Goal: Transaction & Acquisition: Purchase product/service

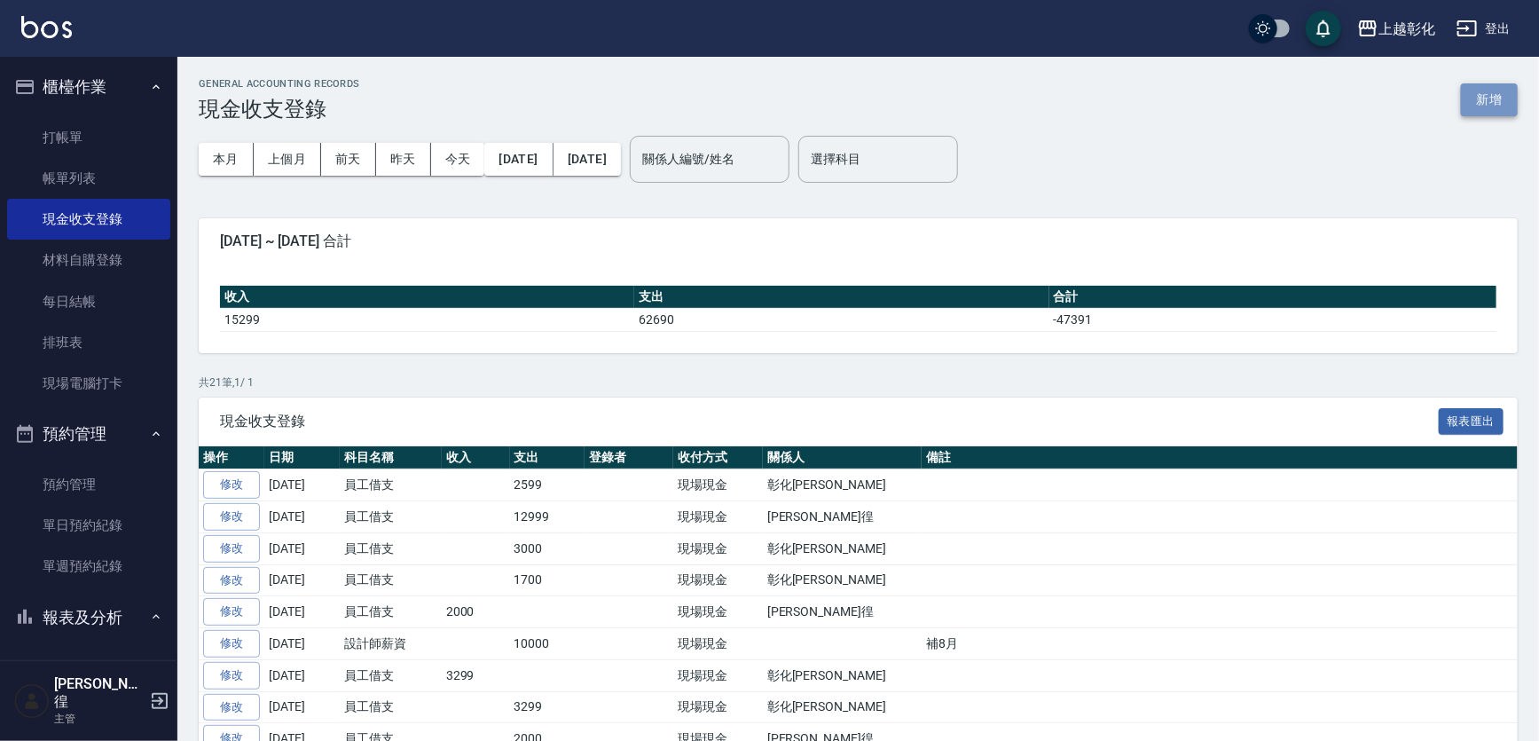
click at [1482, 113] on button "新增" at bounding box center [1489, 99] width 57 height 33
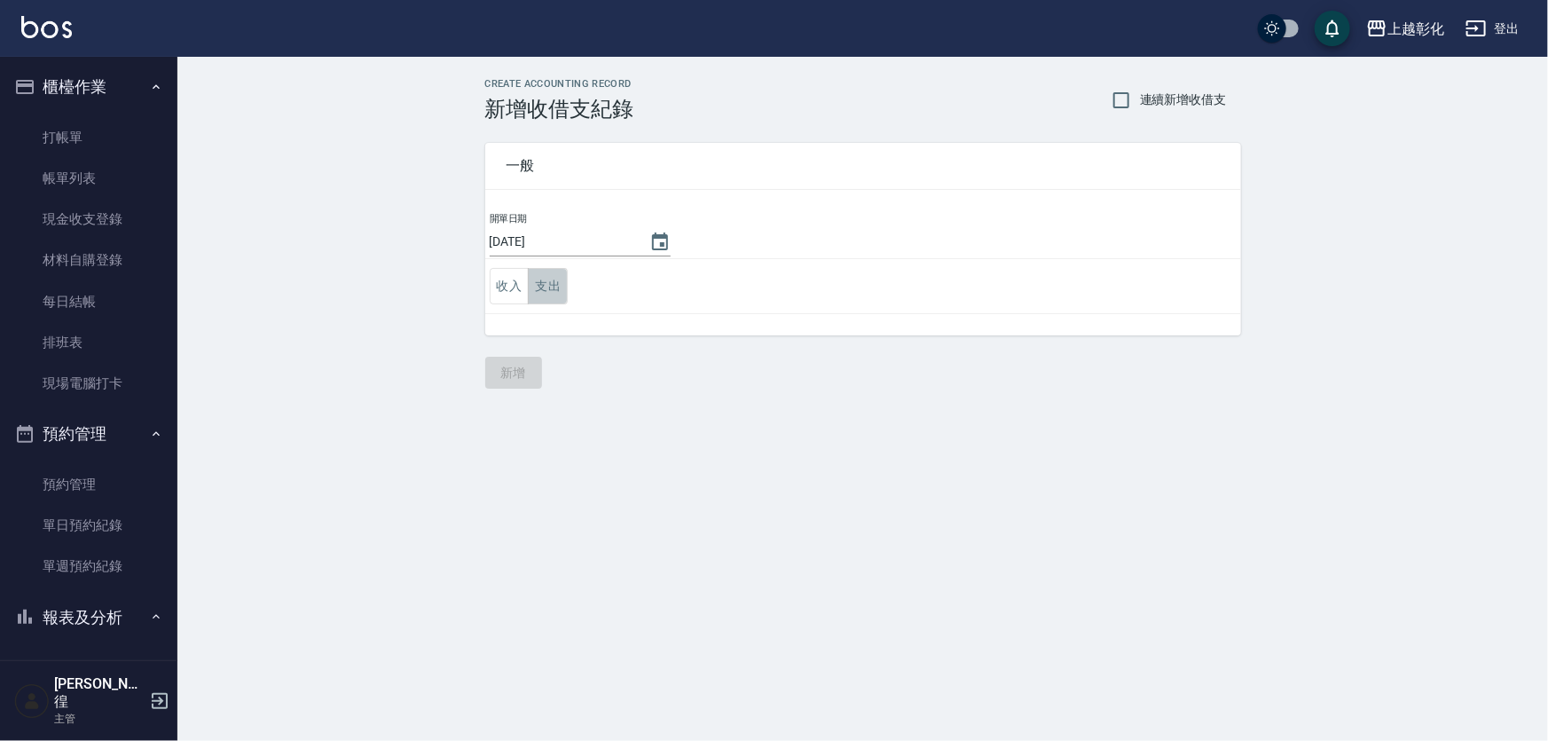
click at [534, 276] on button "支出" at bounding box center [548, 286] width 40 height 36
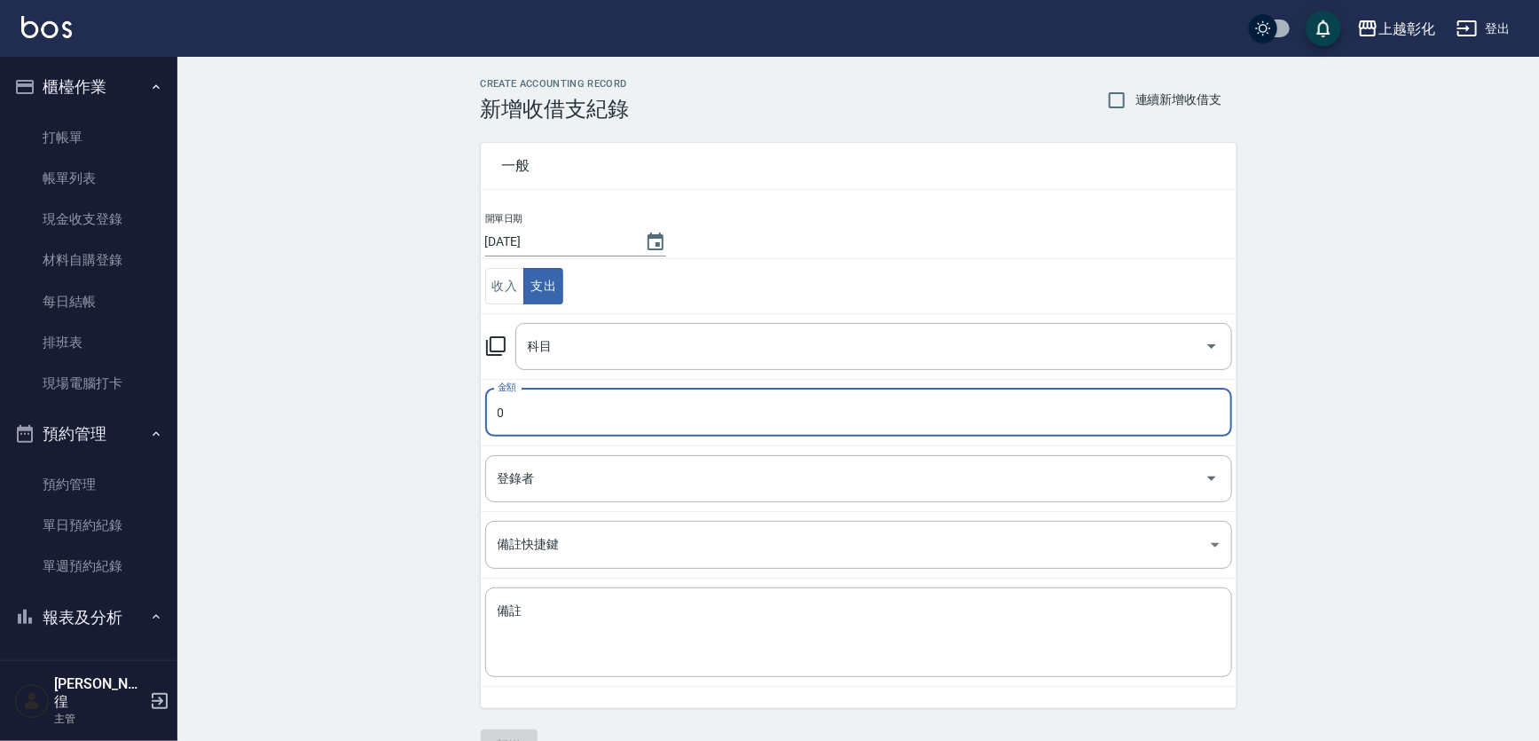
click at [601, 424] on input "0" at bounding box center [858, 413] width 747 height 48
type input "03899"
click at [617, 352] on input "科目" at bounding box center [860, 346] width 674 height 31
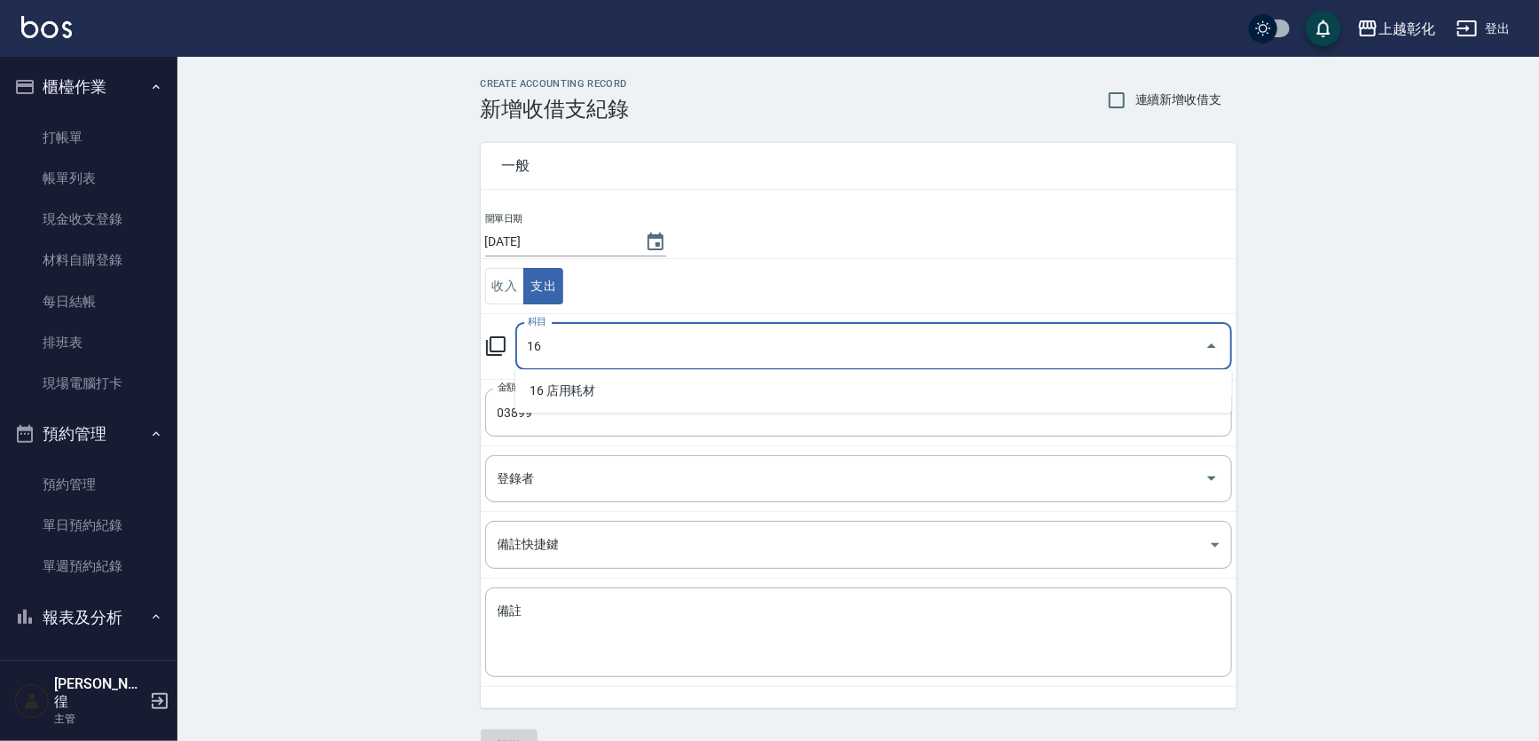
type input "1"
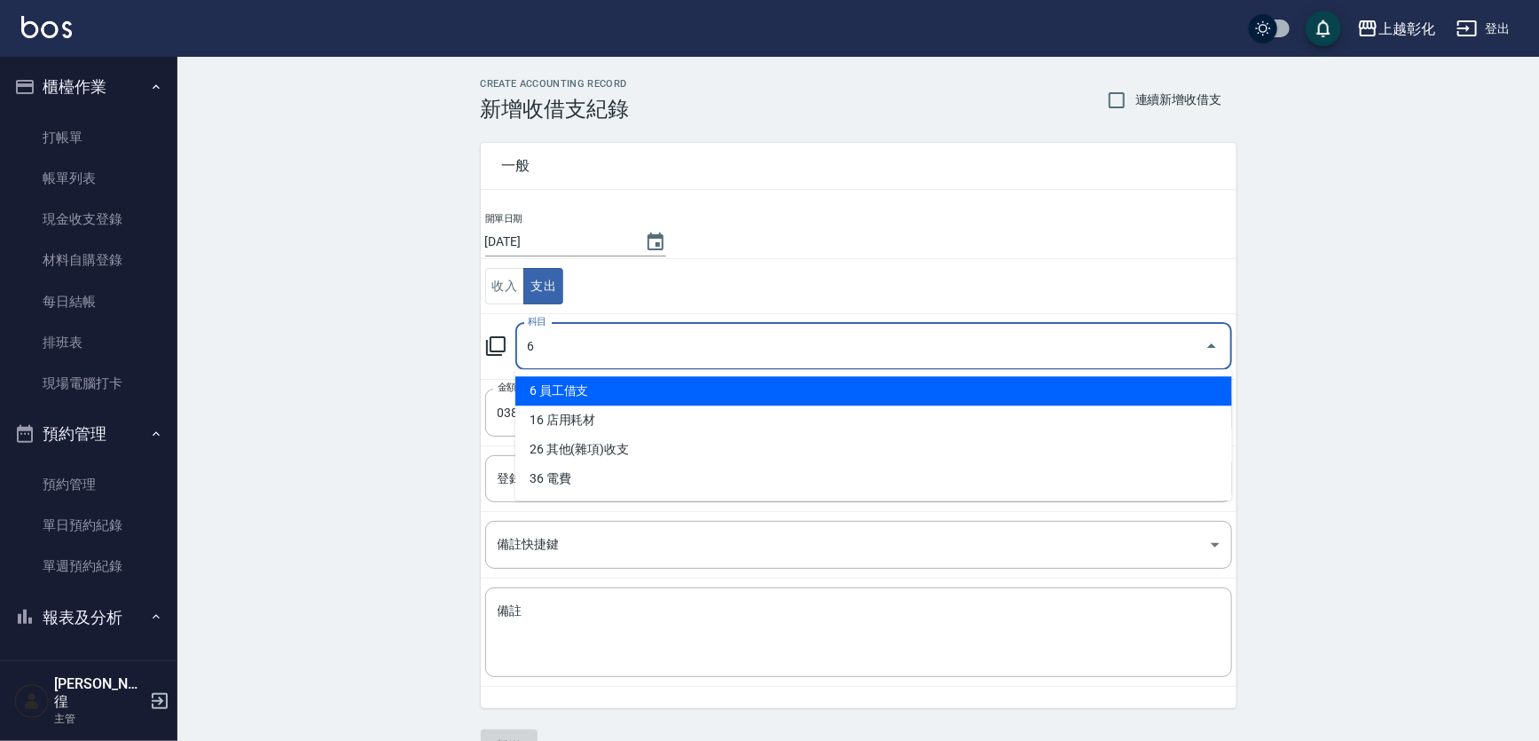
click at [609, 391] on li "6 員工借支" at bounding box center [873, 390] width 717 height 29
type input "6 員工借支"
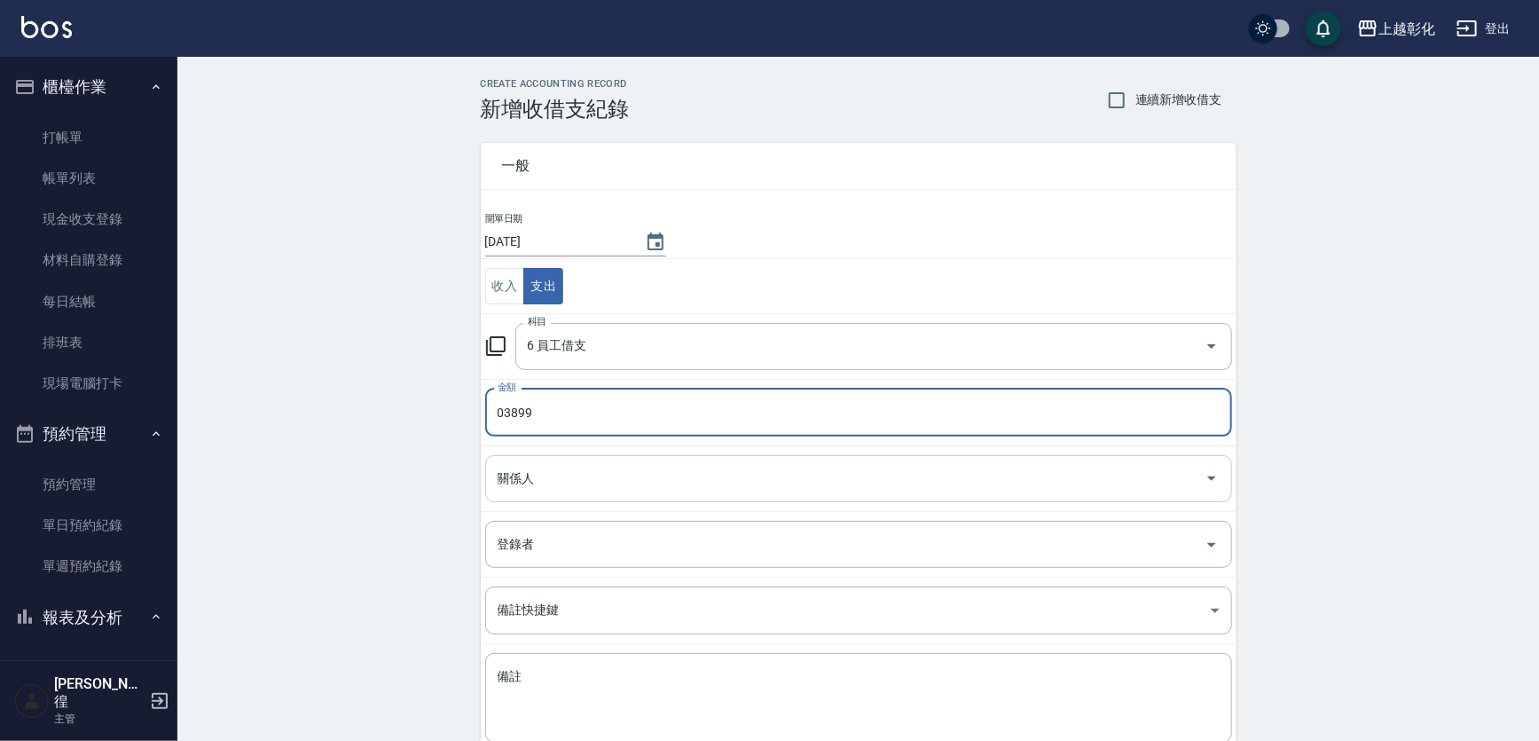
click at [614, 491] on input "關係人" at bounding box center [845, 478] width 704 height 31
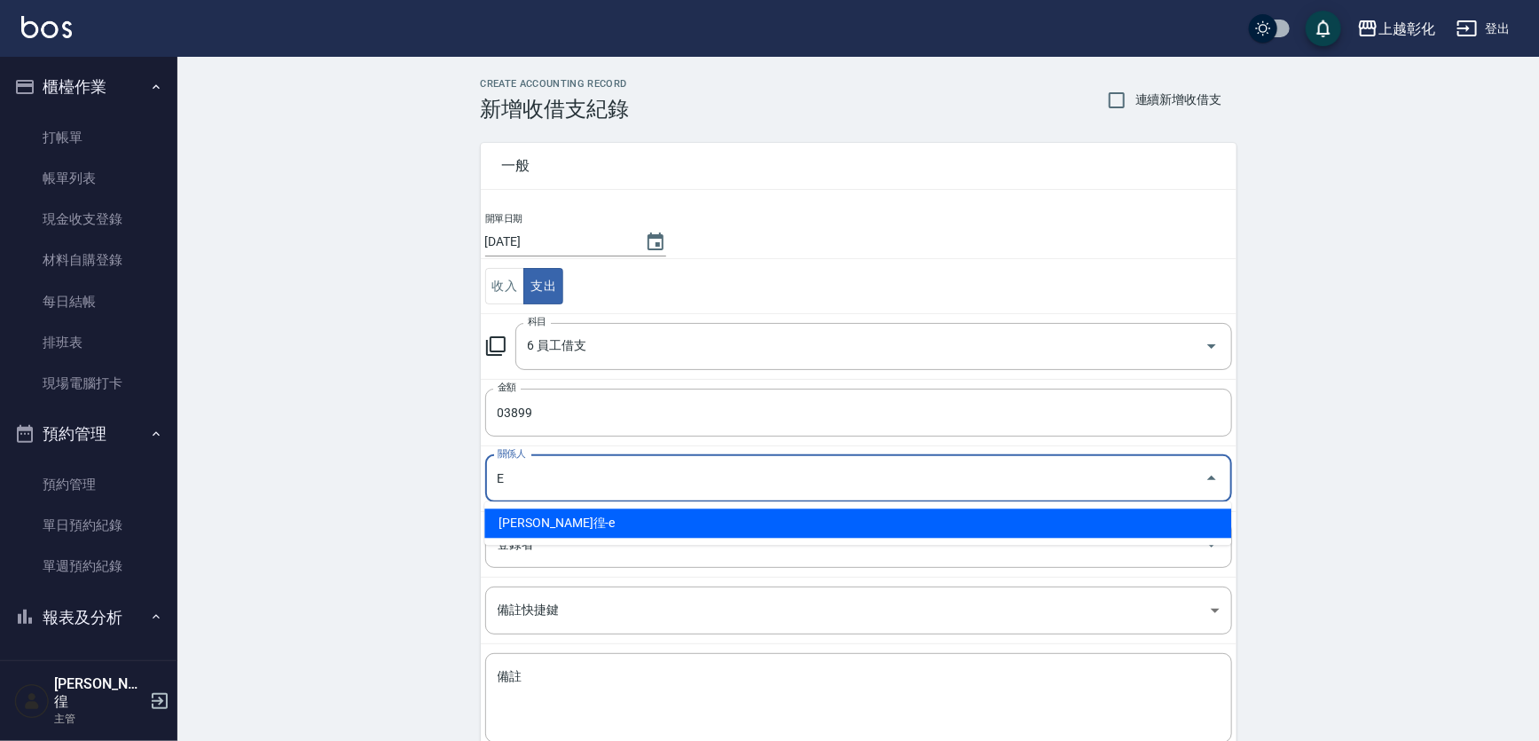
click at [615, 525] on li "[PERSON_NAME]徨-e" at bounding box center [857, 522] width 747 height 29
type input "[PERSON_NAME]徨-e"
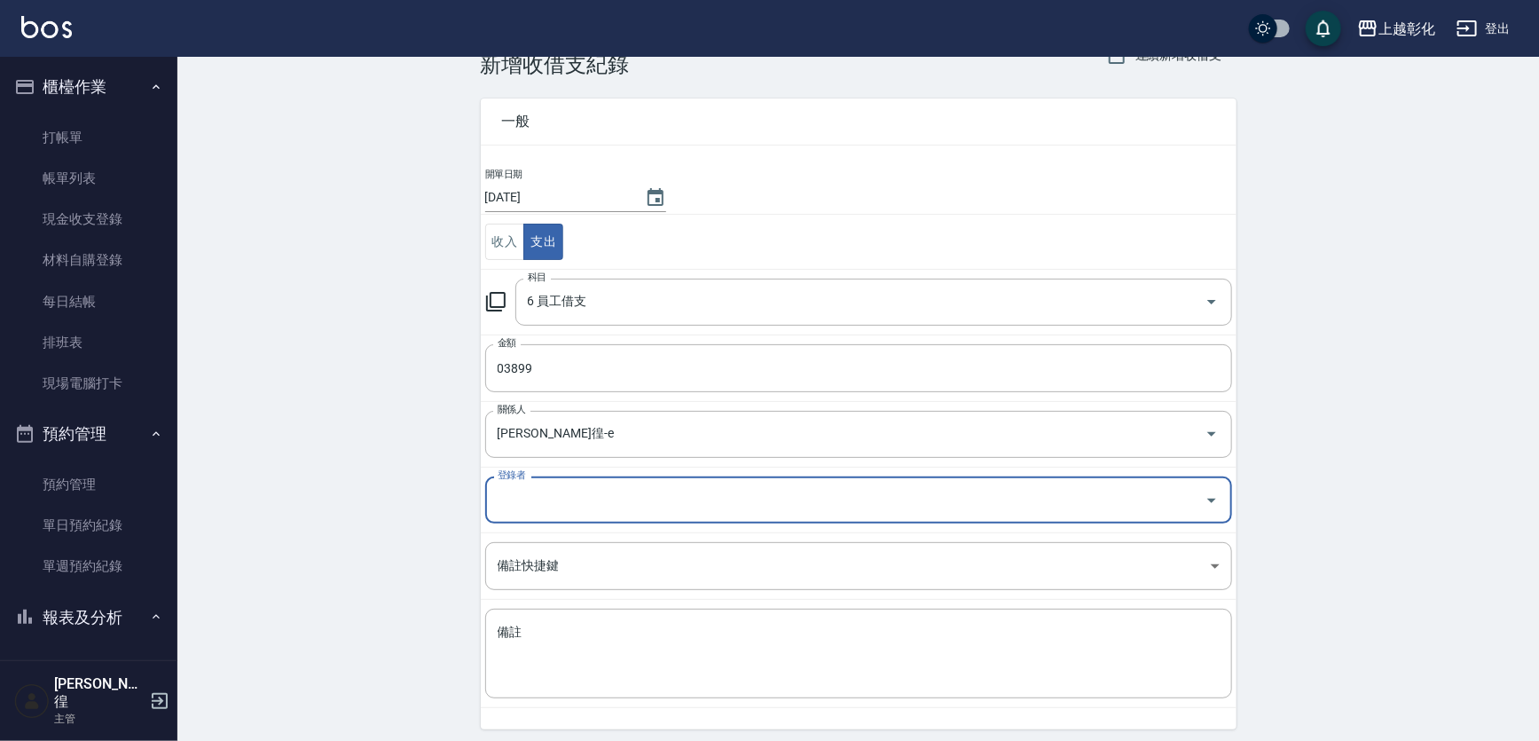
scroll to position [106, 0]
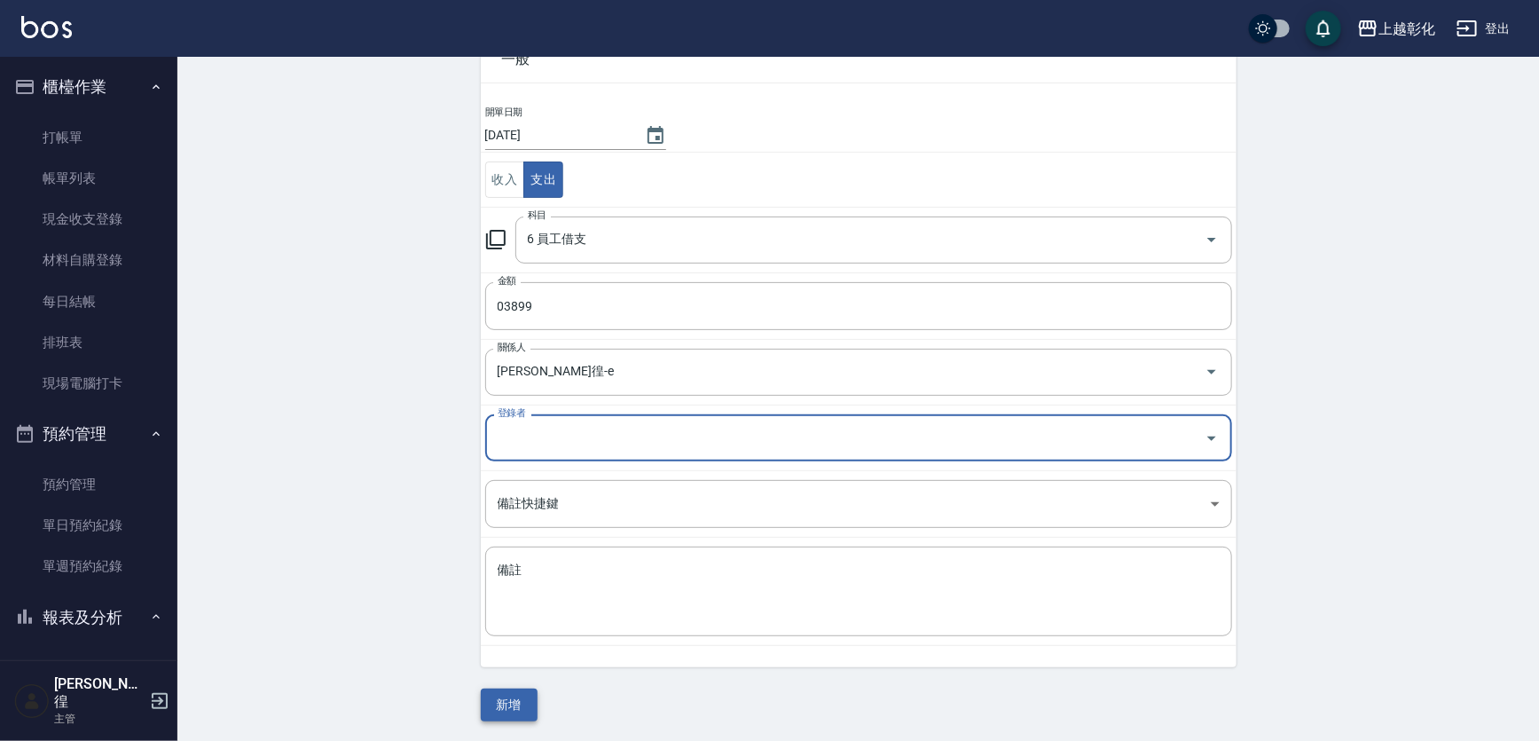
click at [500, 694] on button "新增" at bounding box center [509, 704] width 57 height 33
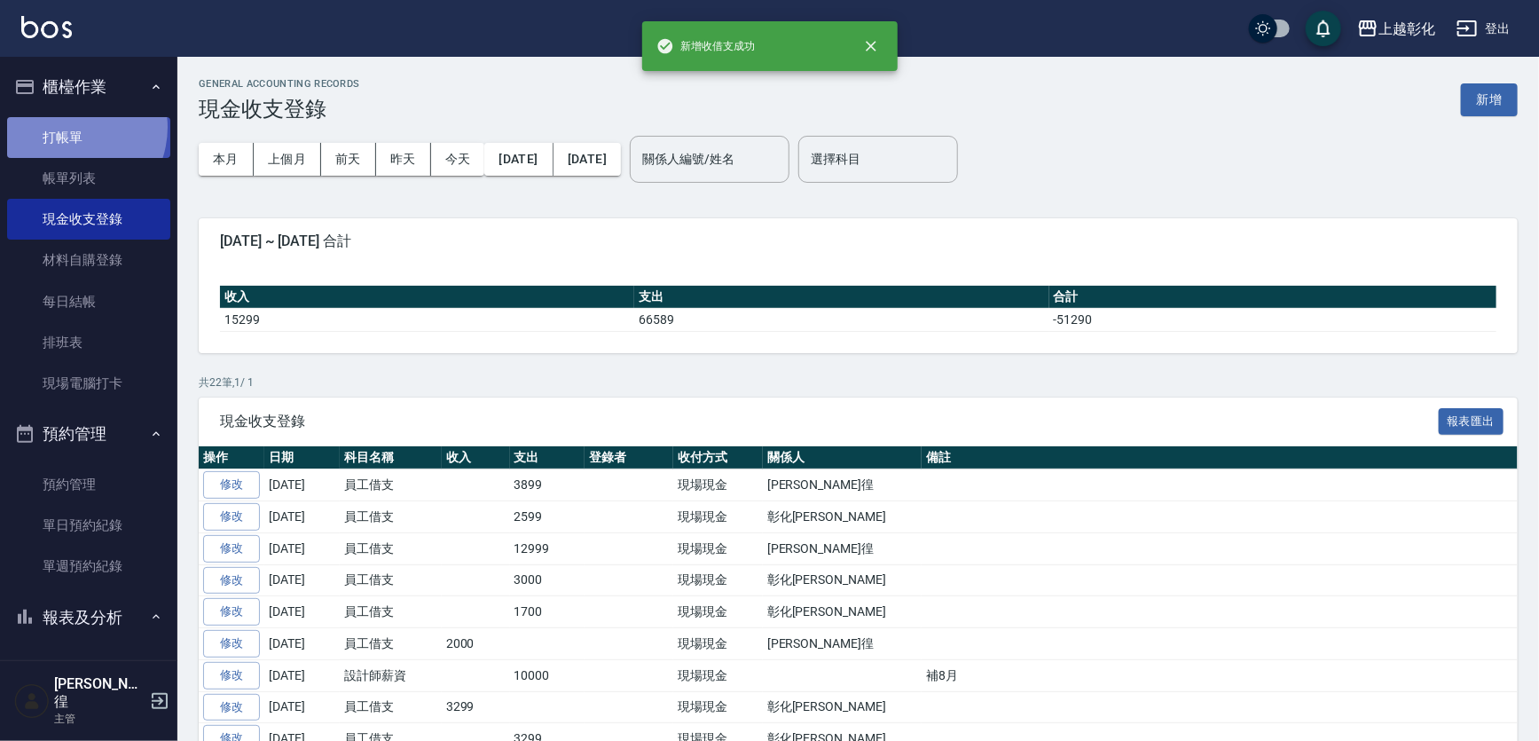
click at [68, 127] on link "打帳單" at bounding box center [88, 137] width 163 height 41
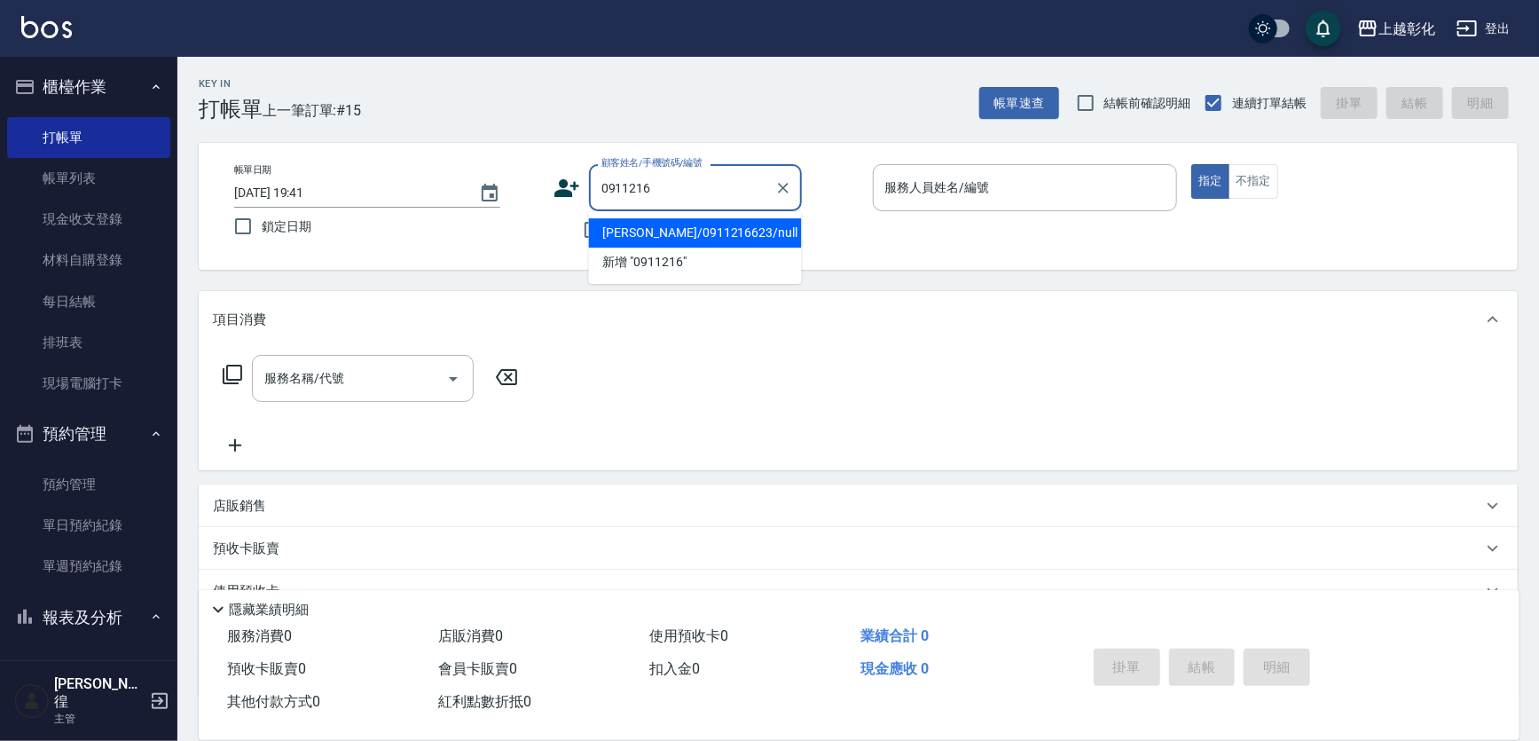
type input "[PERSON_NAME]/0911216623/null"
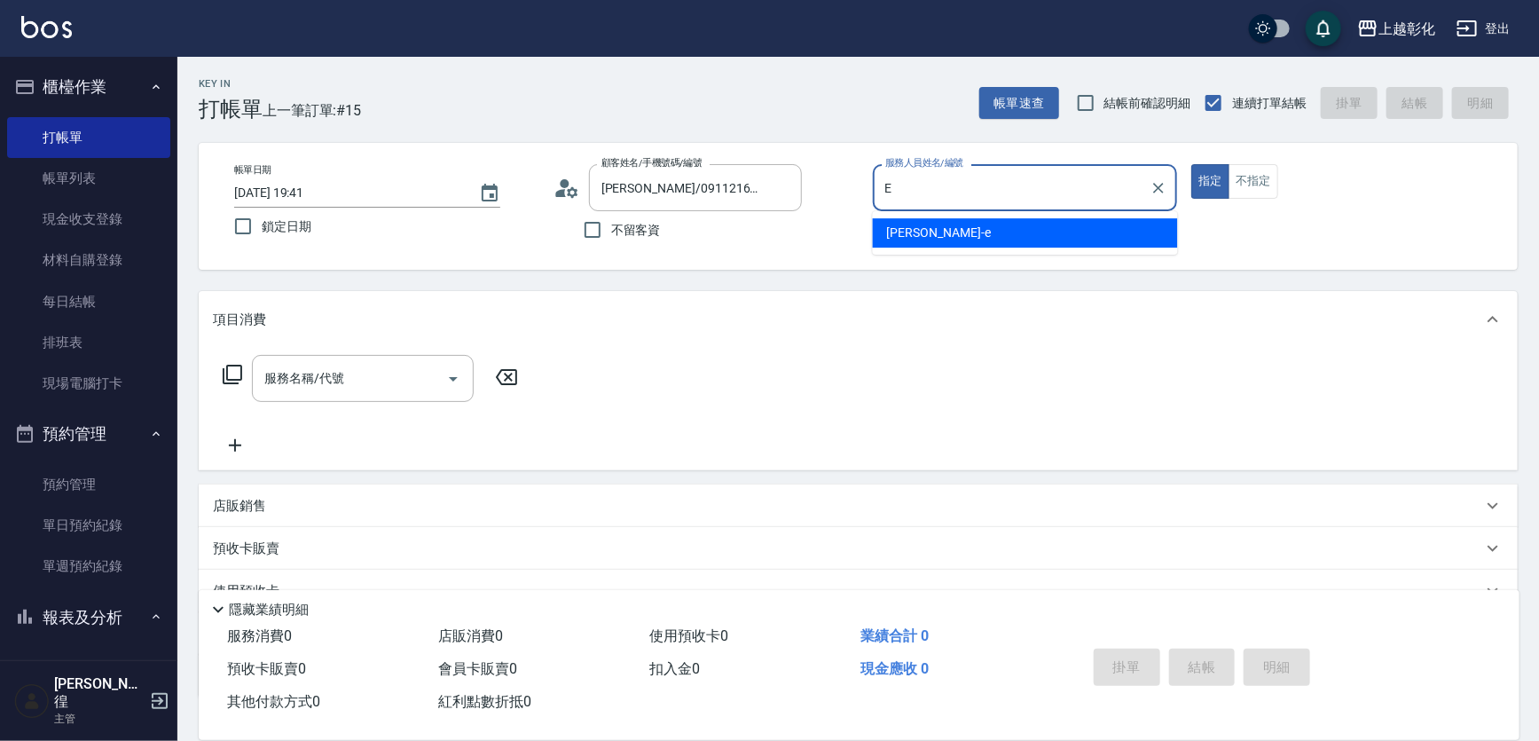
type input "[PERSON_NAME]-e"
type button "true"
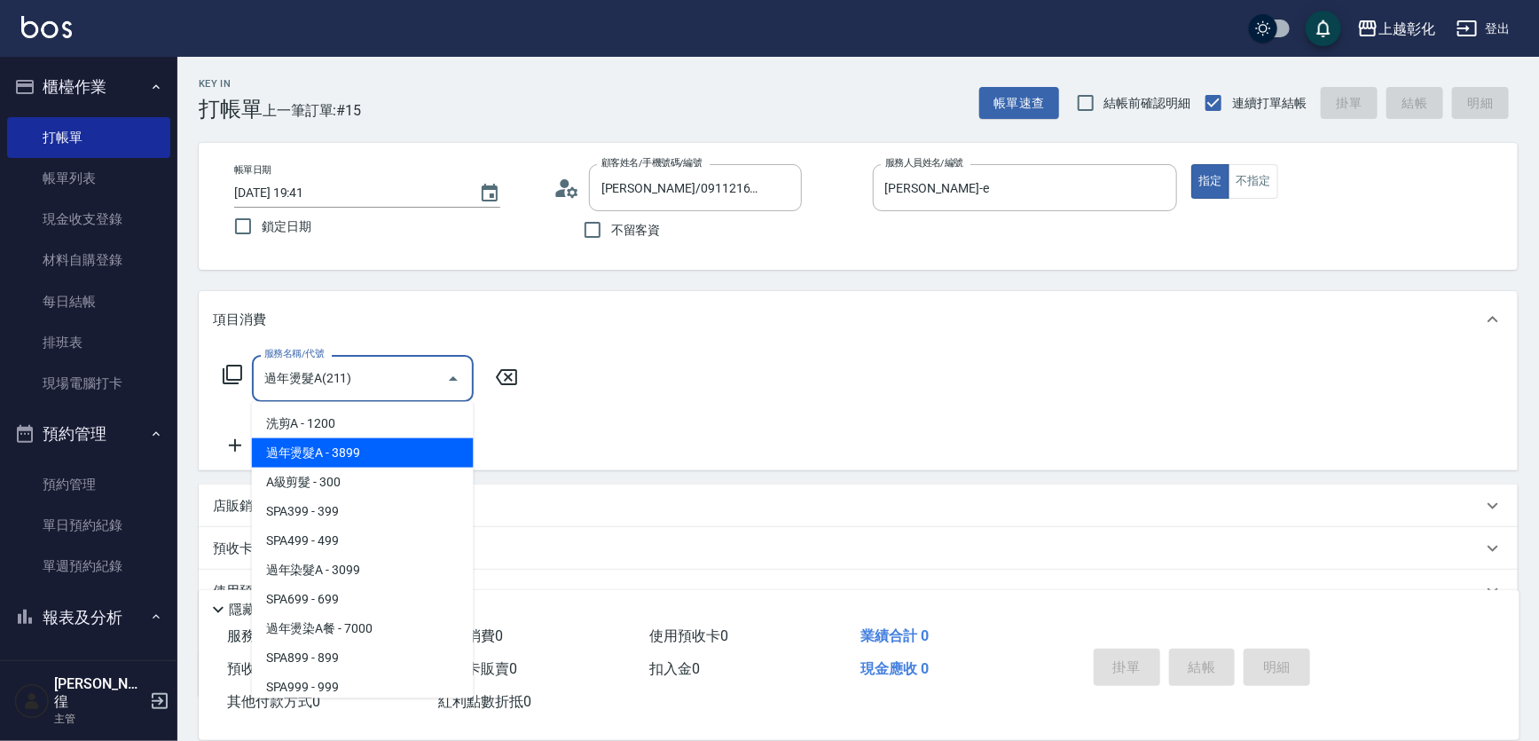
type input "過年燙髮A(211)"
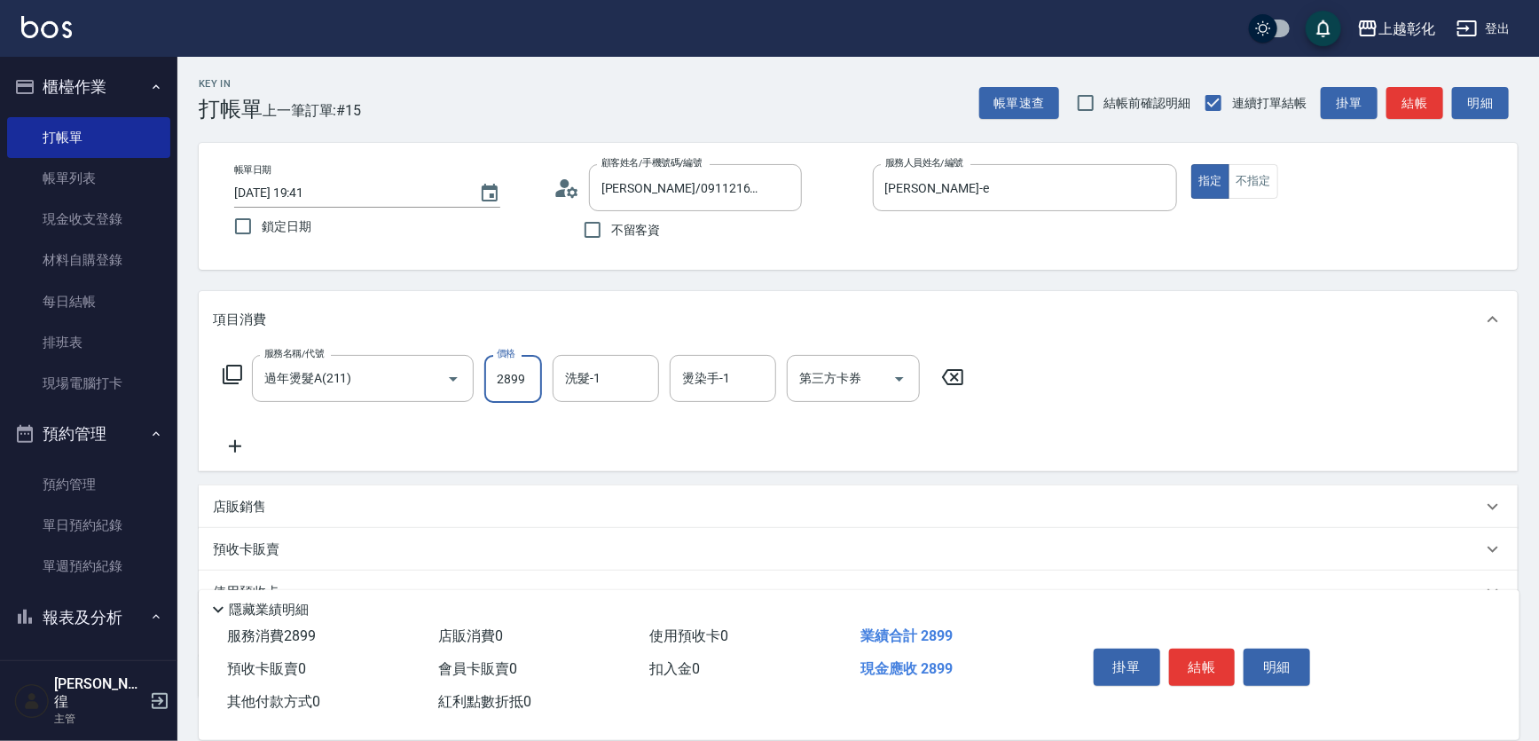
type input "2899"
type input "謝宥萱-41"
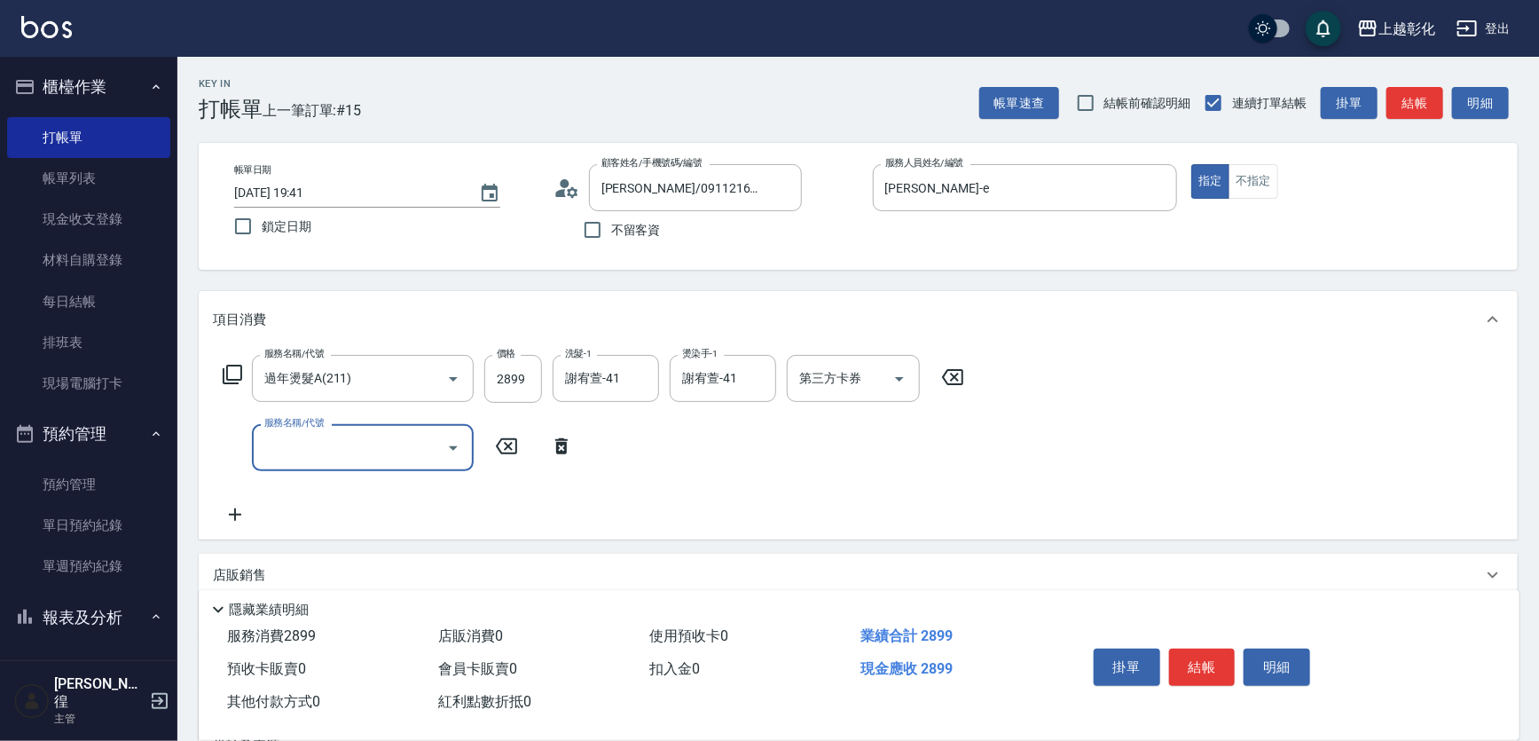
type input "G"
type input "重整1組20片(7001)"
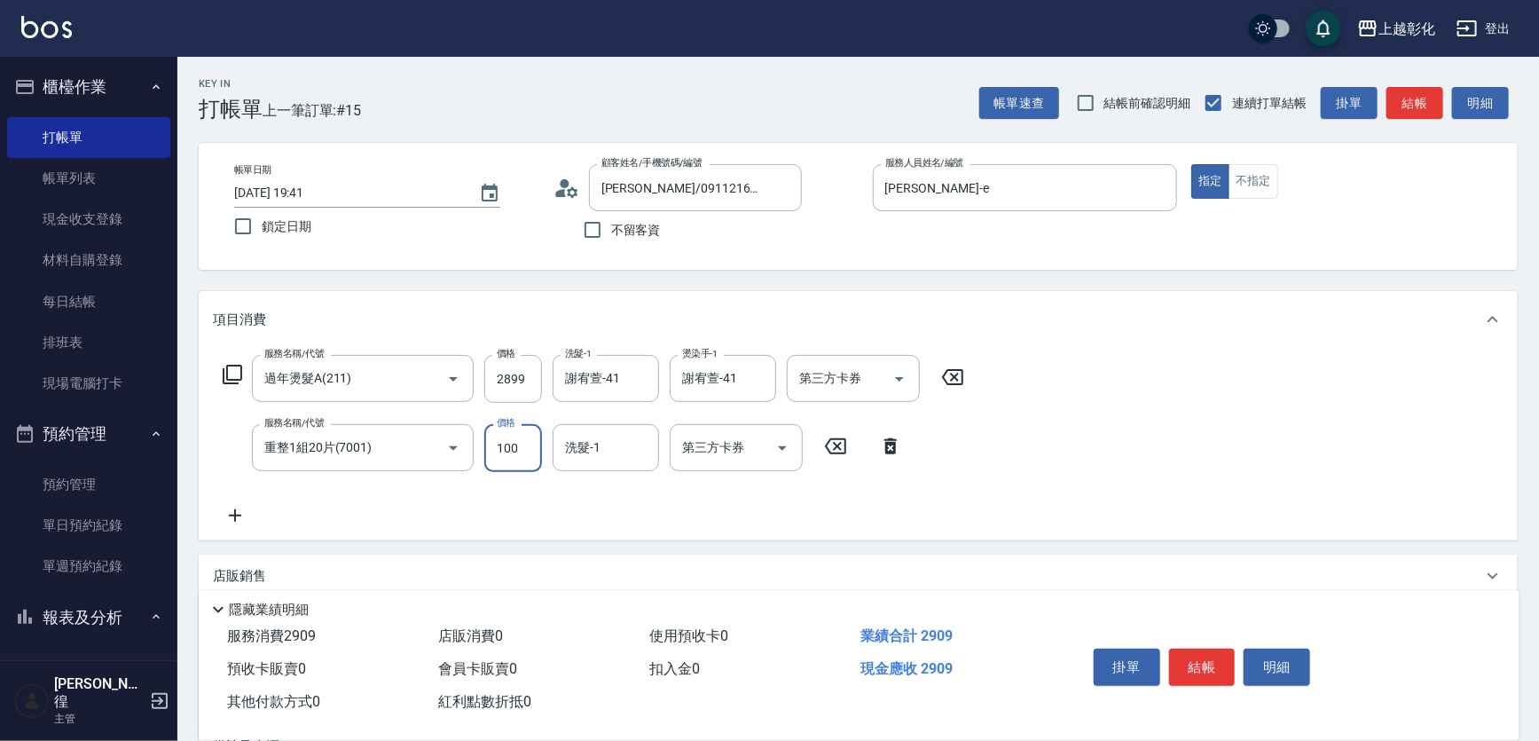
type input "1000"
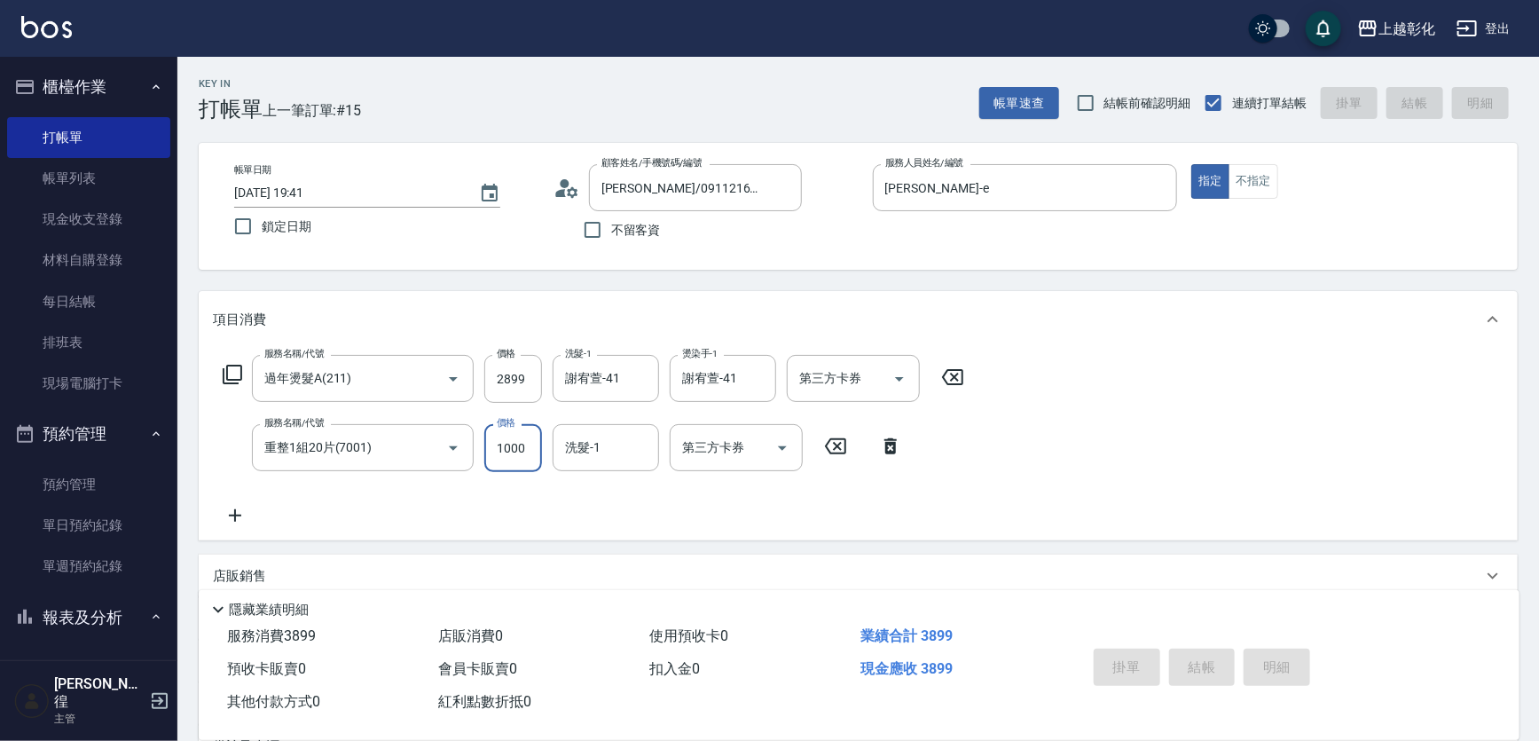
type input "[DATE] 19:42"
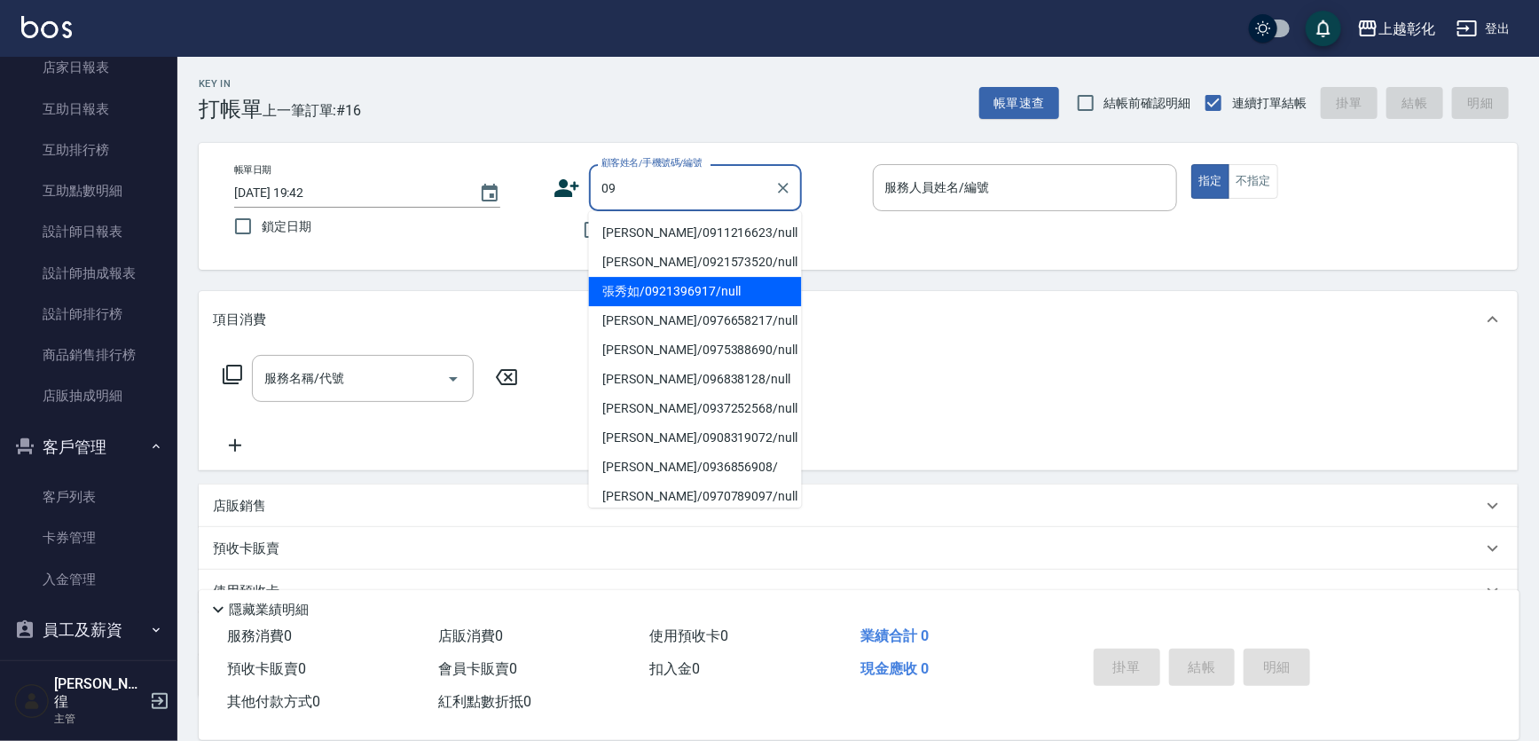
scroll to position [645, 0]
type input "09"
click at [125, 498] on link "客戶列表" at bounding box center [88, 492] width 163 height 41
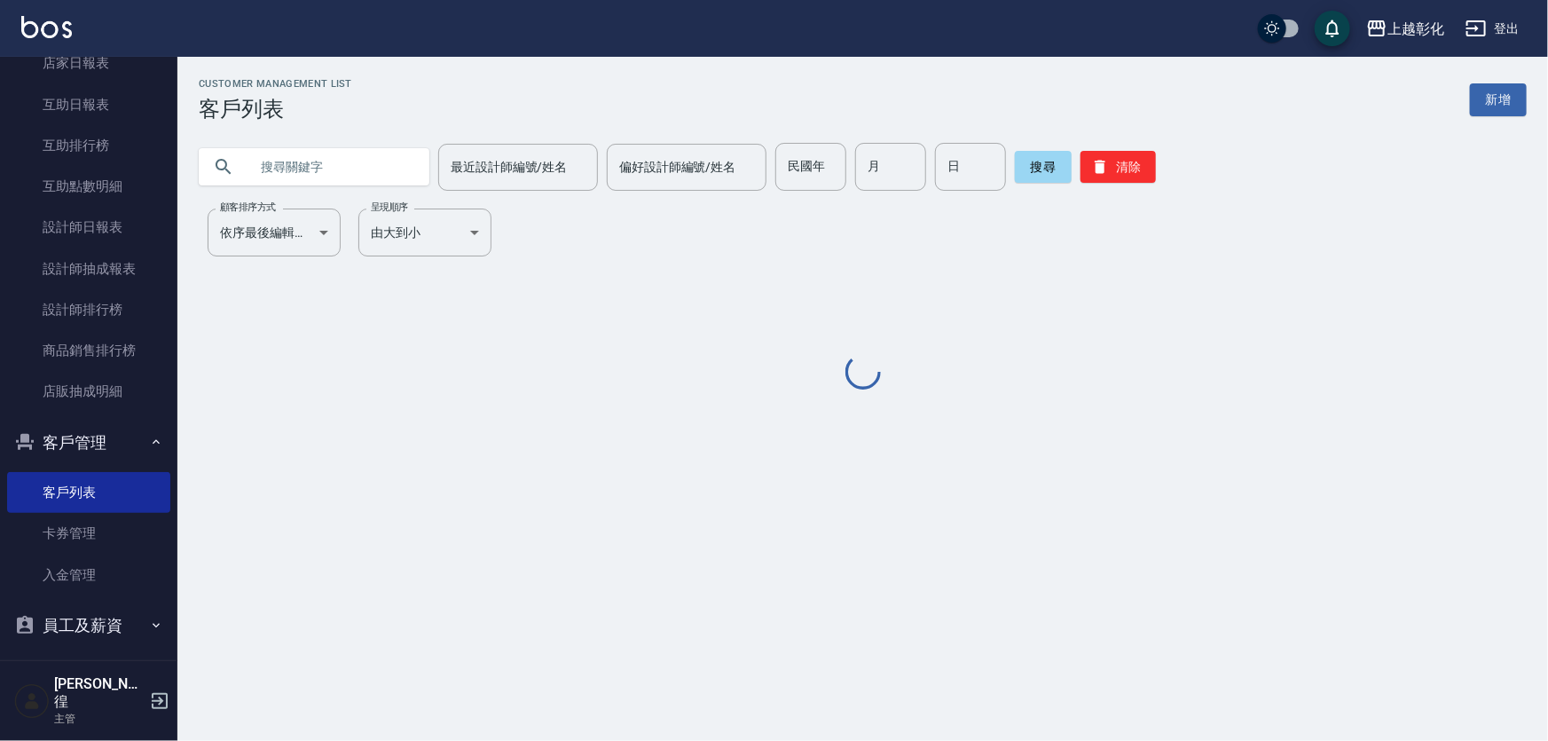
click at [334, 176] on input "text" at bounding box center [331, 167] width 167 height 48
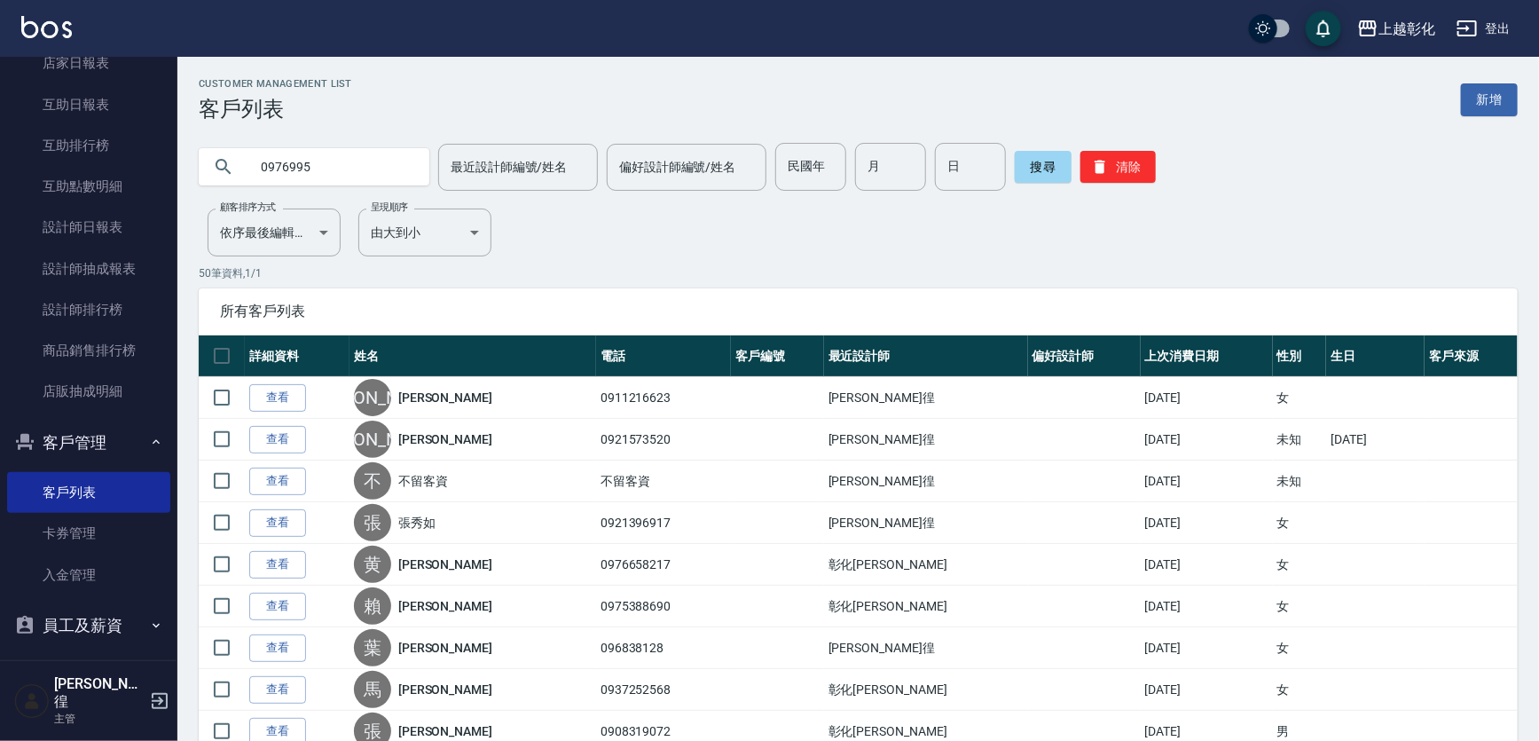
type input "0976995"
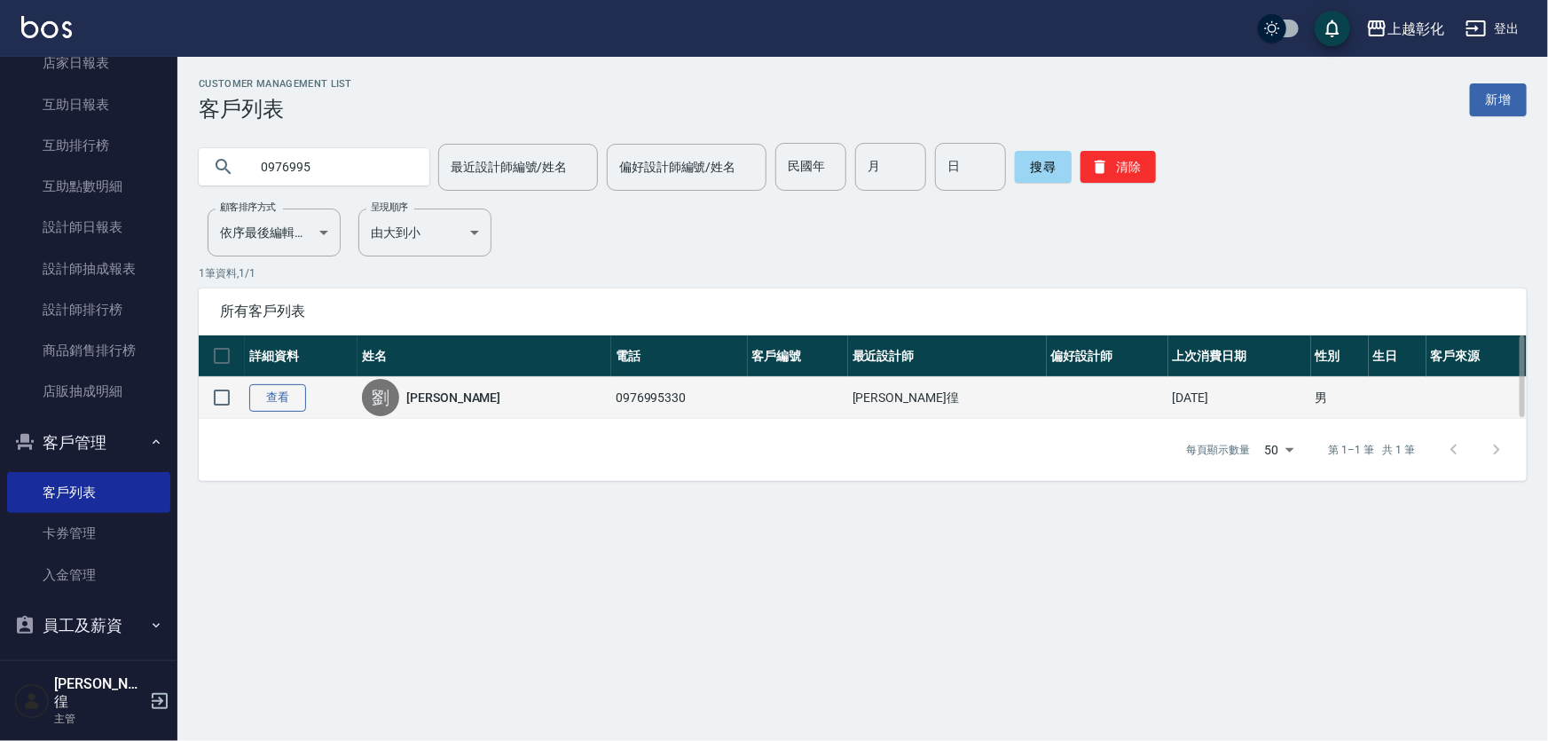
click at [297, 385] on link "查看" at bounding box center [277, 397] width 57 height 27
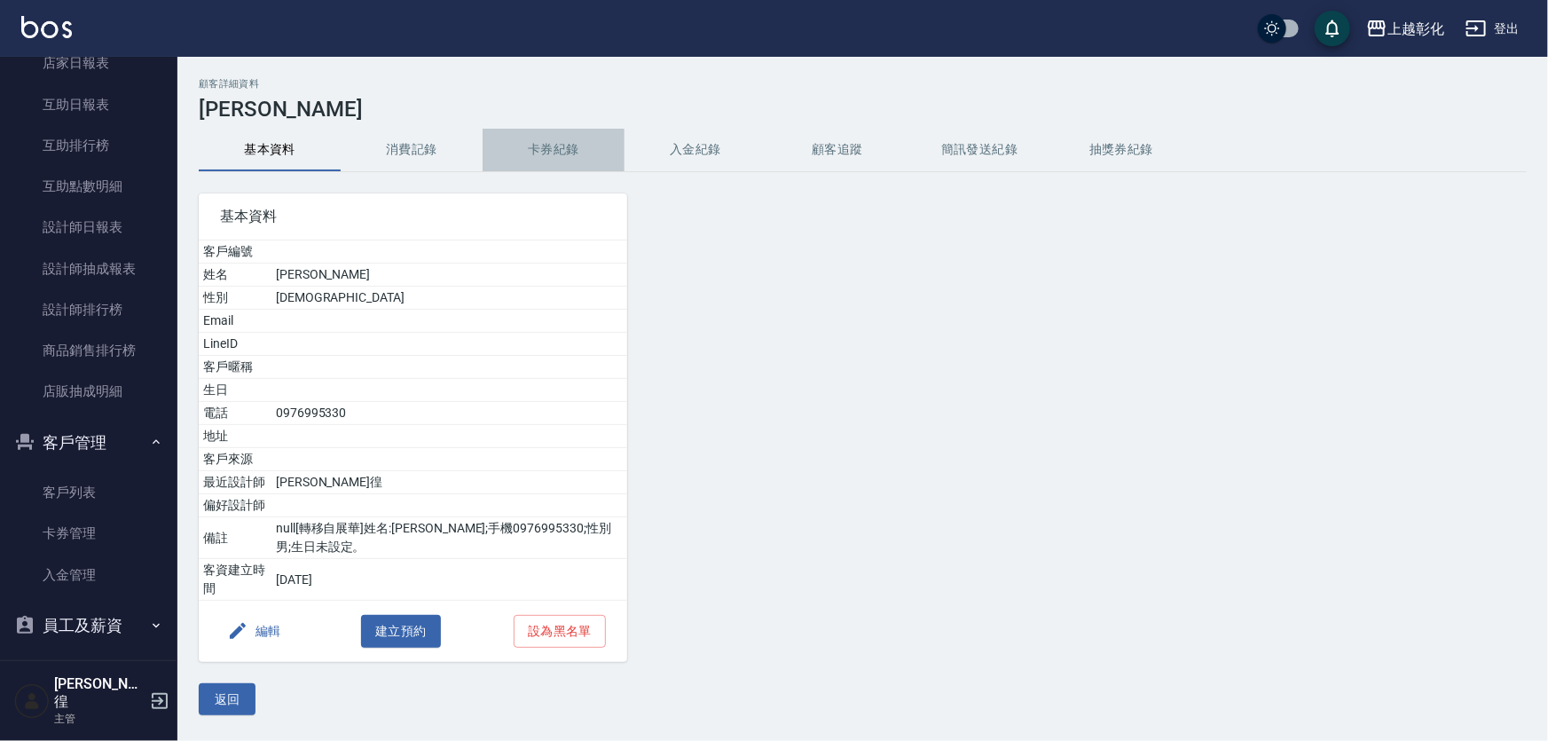
click at [613, 134] on button "卡券紀錄" at bounding box center [554, 150] width 142 height 43
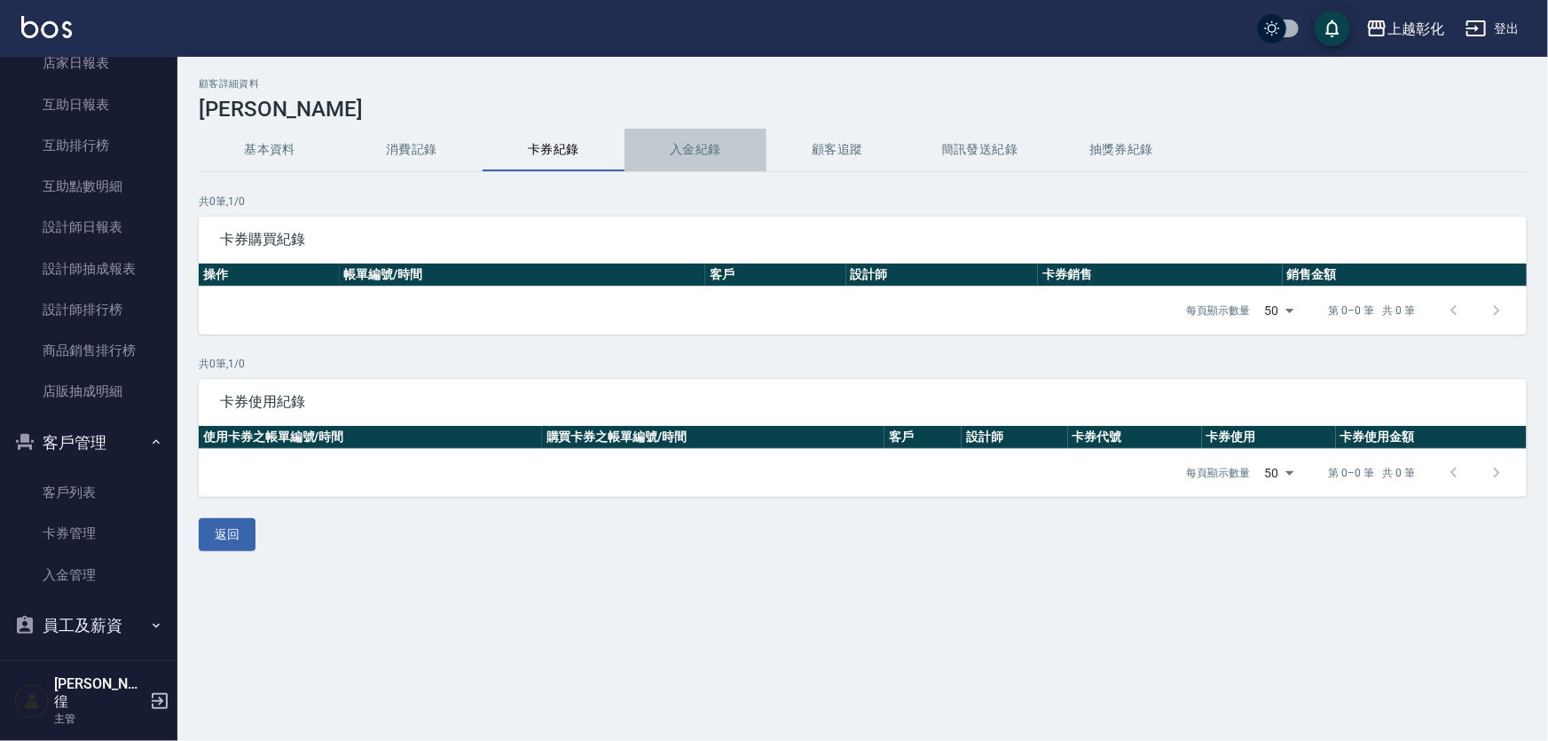
click at [663, 145] on button "入金紀錄" at bounding box center [696, 150] width 142 height 43
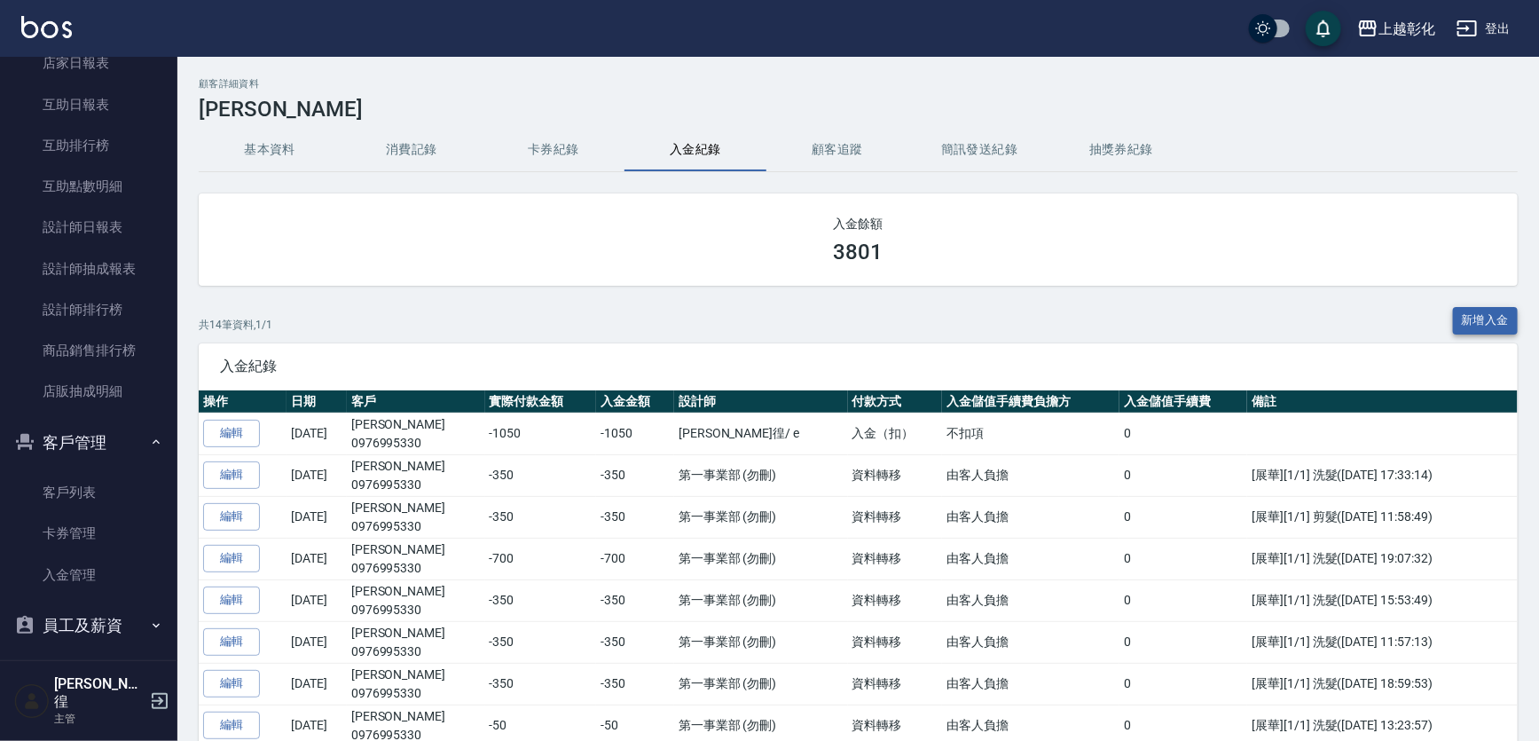
click at [1481, 321] on button "新增入金" at bounding box center [1486, 320] width 66 height 27
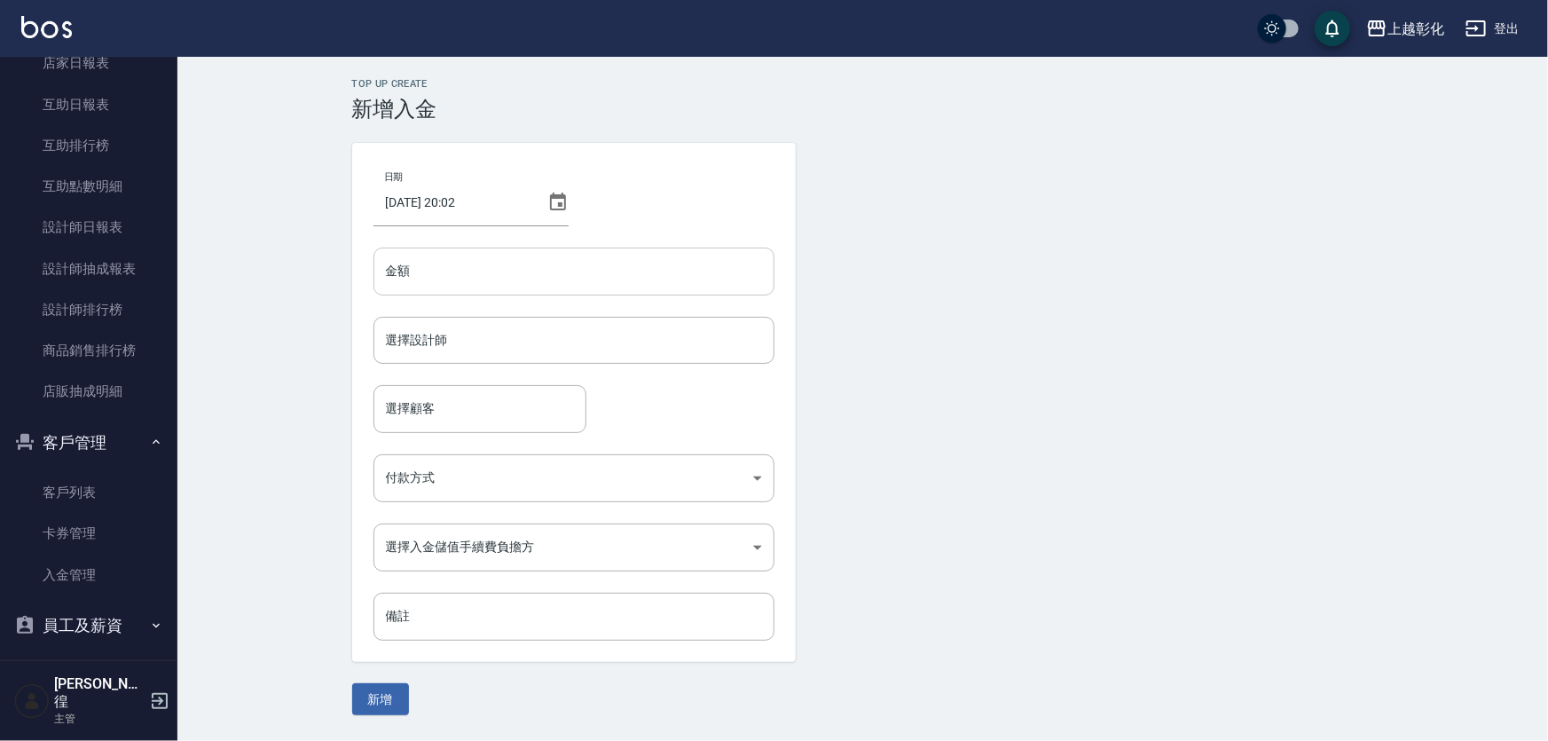
click at [480, 267] on input "金額" at bounding box center [573, 271] width 401 height 48
type input "-250"
click at [467, 355] on input "選擇設計師" at bounding box center [573, 340] width 385 height 31
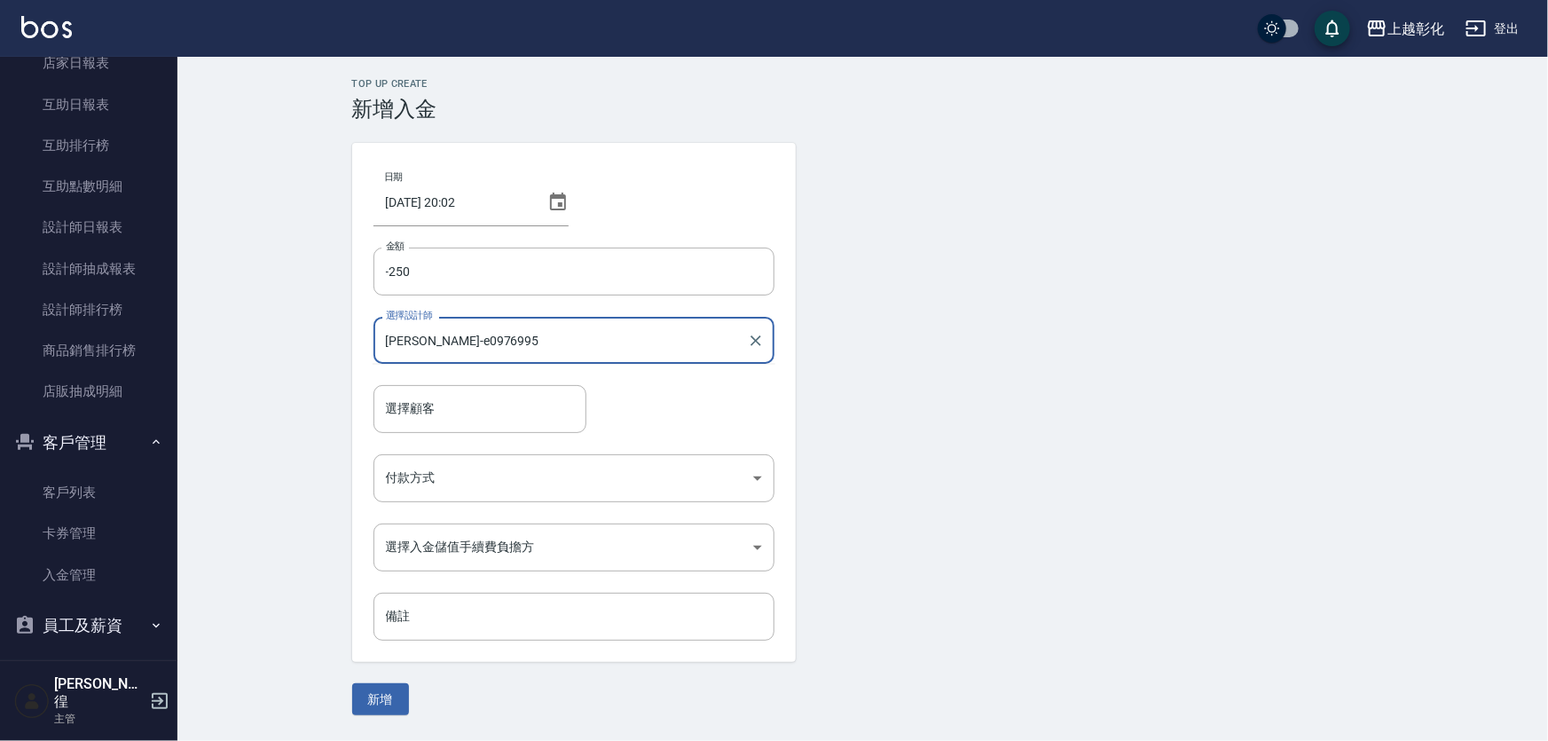
click at [467, 355] on input "[PERSON_NAME]-e0976995" at bounding box center [560, 340] width 358 height 31
type input "[PERSON_NAME]-e"
click at [456, 393] on input "選擇顧客" at bounding box center [479, 408] width 197 height 31
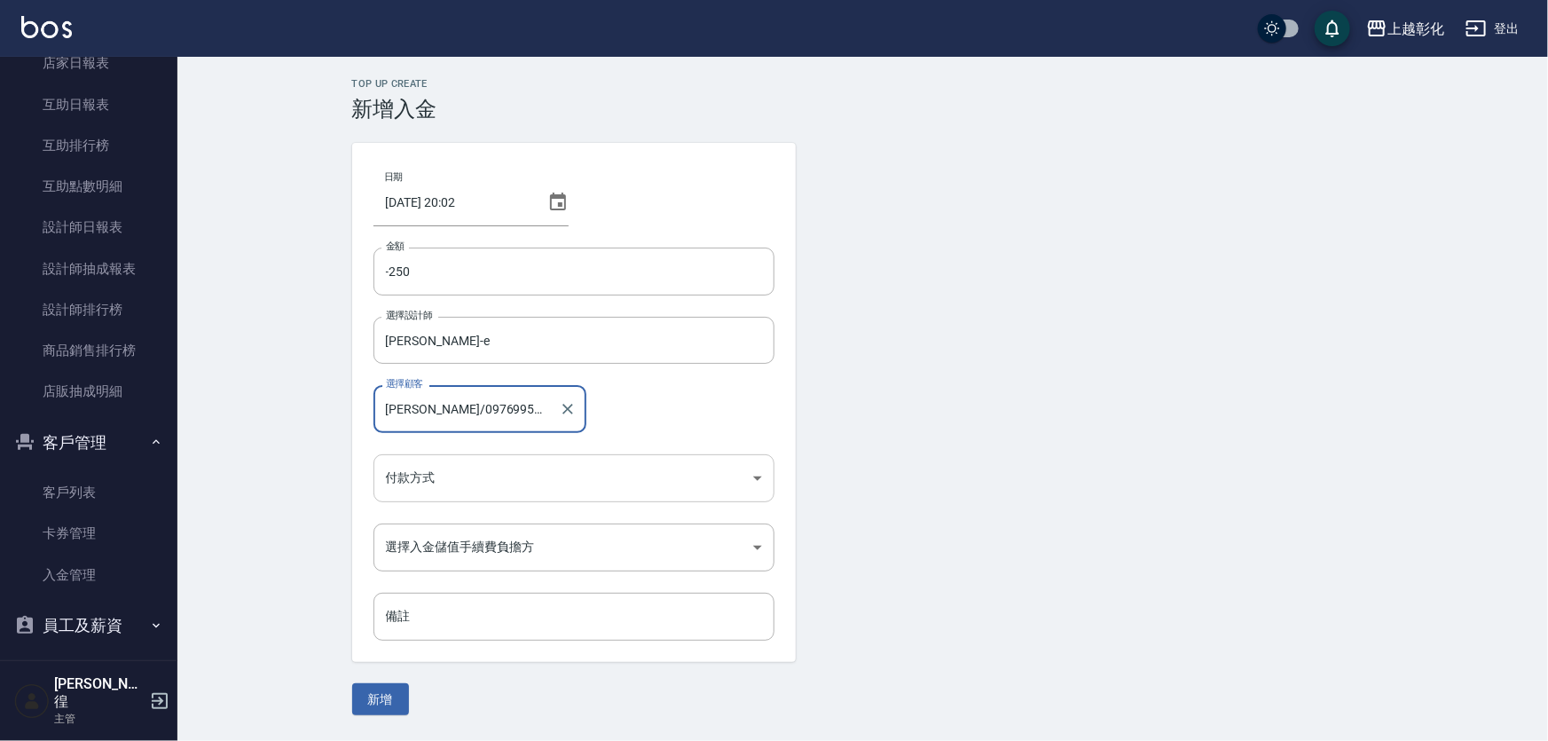
type input "[PERSON_NAME]/0976995330"
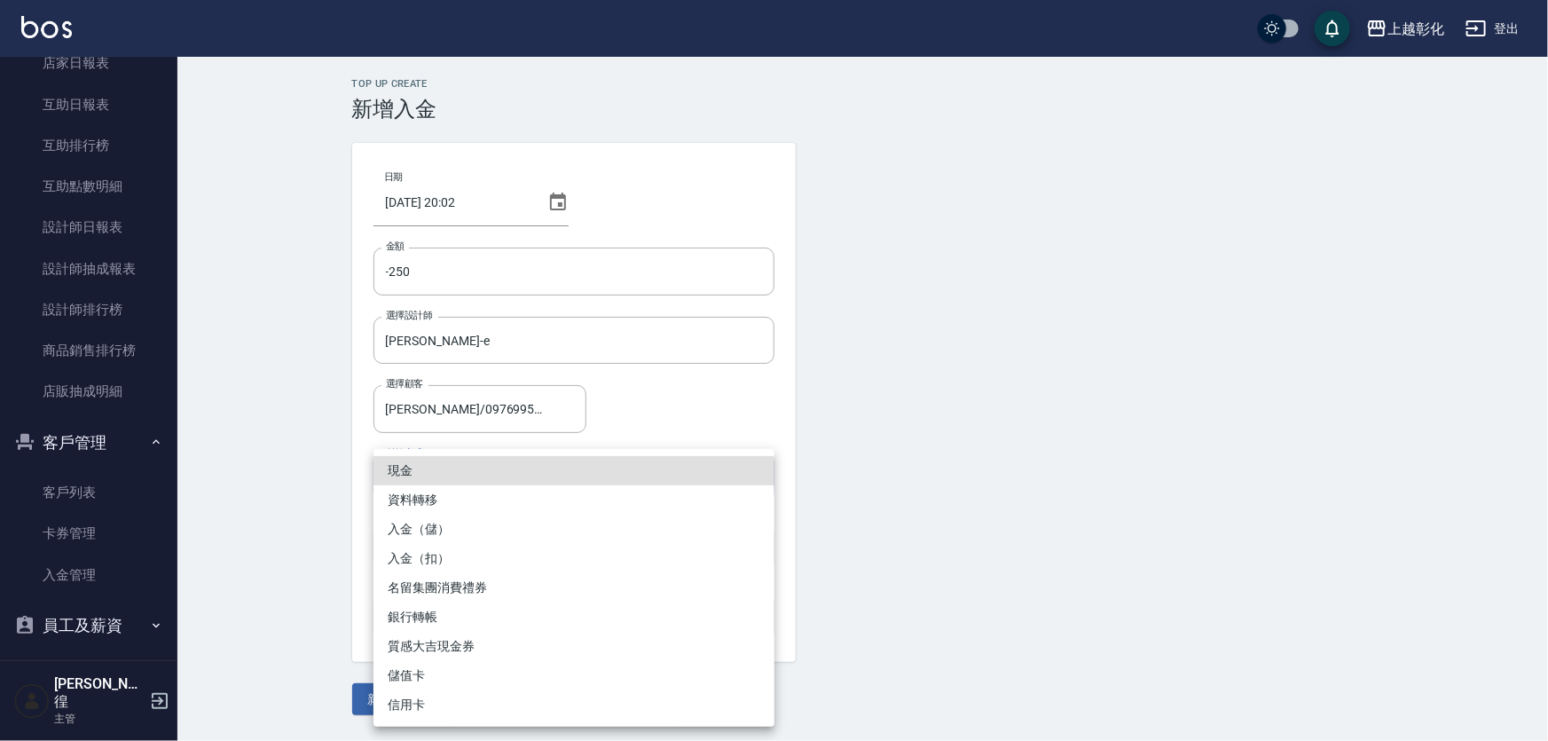
click at [465, 457] on body "上越彰化 登出 櫃檯作業 打帳單 帳單列表 現金收支登錄 材料自購登錄 每日結帳 排班表 現場電腦打卡 預約管理 預約管理 單日預約紀錄 單週預約紀錄 報表及…" at bounding box center [774, 370] width 1548 height 741
click at [455, 555] on li "入金（扣）" at bounding box center [573, 558] width 401 height 29
type input "入金（扣）"
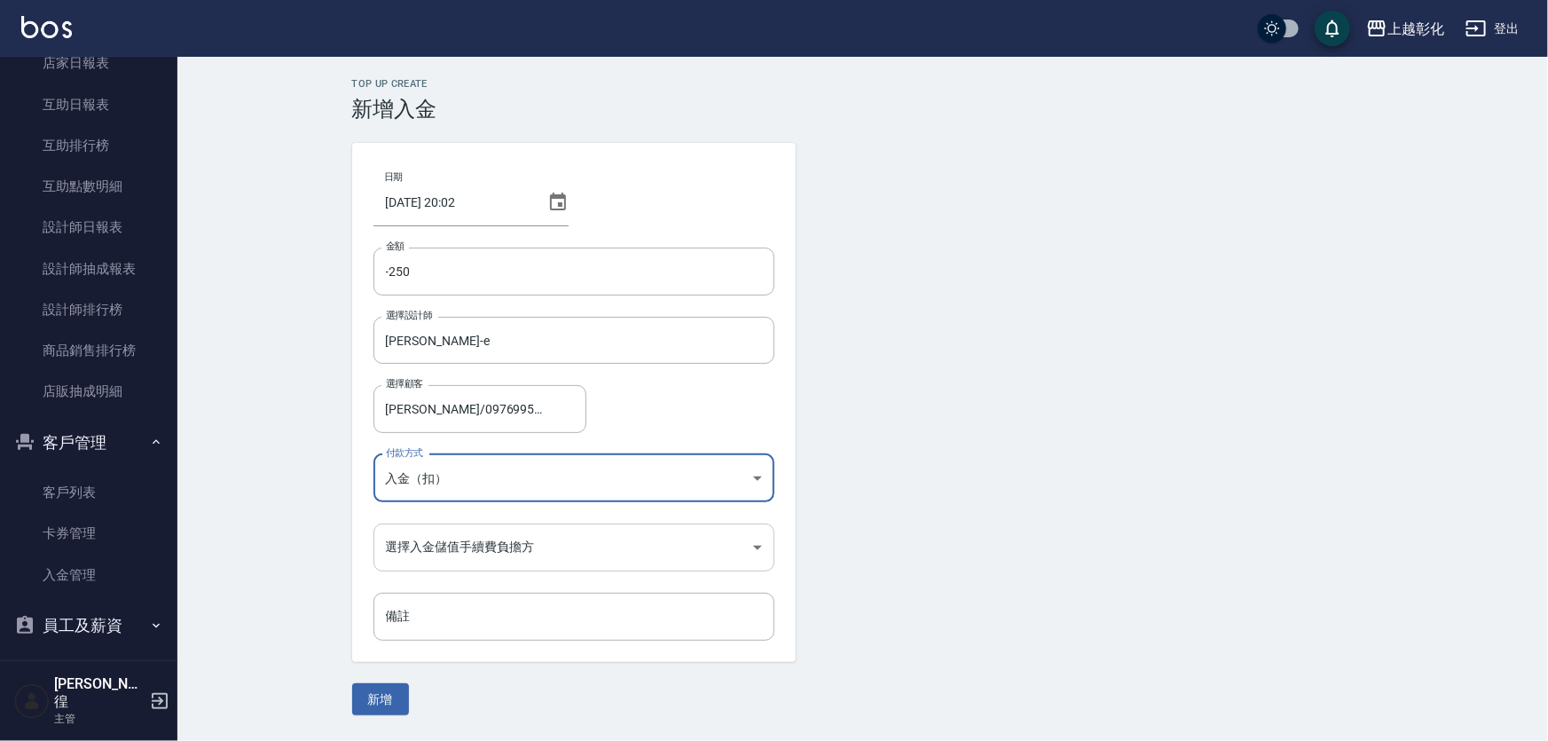
click at [461, 543] on body "上越彰化 登出 櫃檯作業 打帳單 帳單列表 現金收支登錄 材料自購登錄 每日結帳 排班表 現場電腦打卡 預約管理 預約管理 單日預約紀錄 單週預約紀錄 報表及…" at bounding box center [774, 370] width 1548 height 741
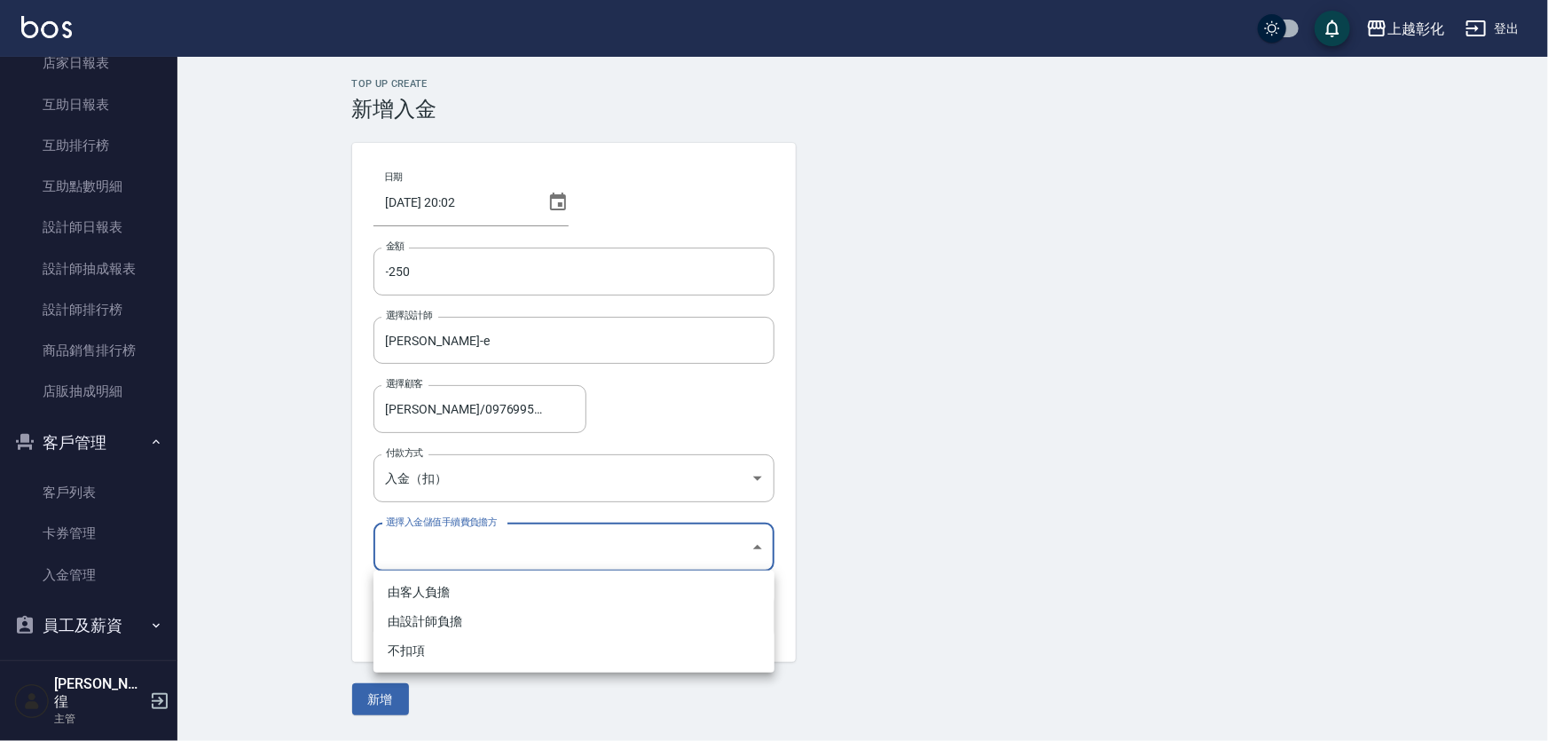
click at [430, 646] on li "不扣項" at bounding box center [573, 650] width 401 height 29
type input "WITHOUTHANDLINGFEE"
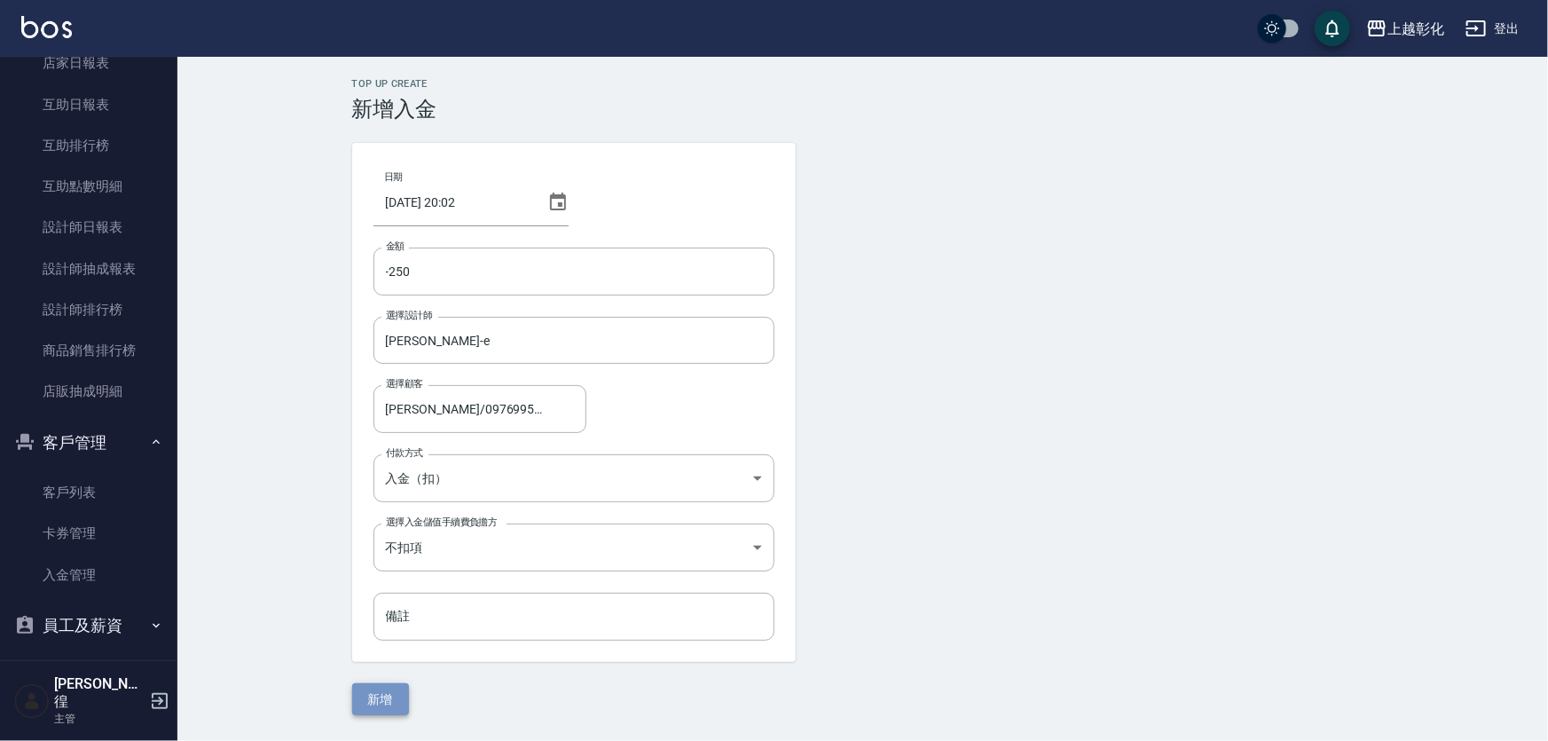
click at [384, 692] on button "新增" at bounding box center [380, 699] width 57 height 33
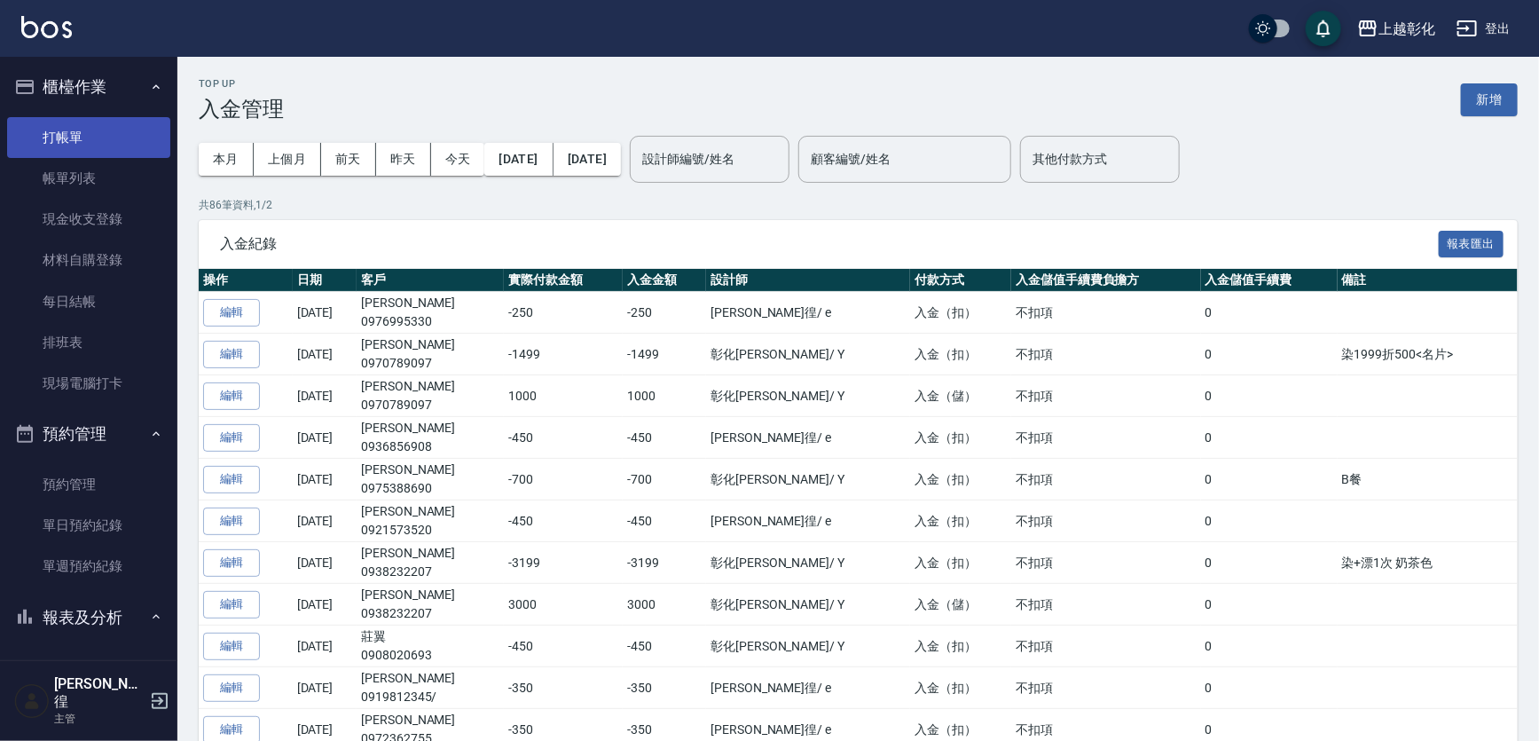
click at [136, 124] on link "打帳單" at bounding box center [88, 137] width 163 height 41
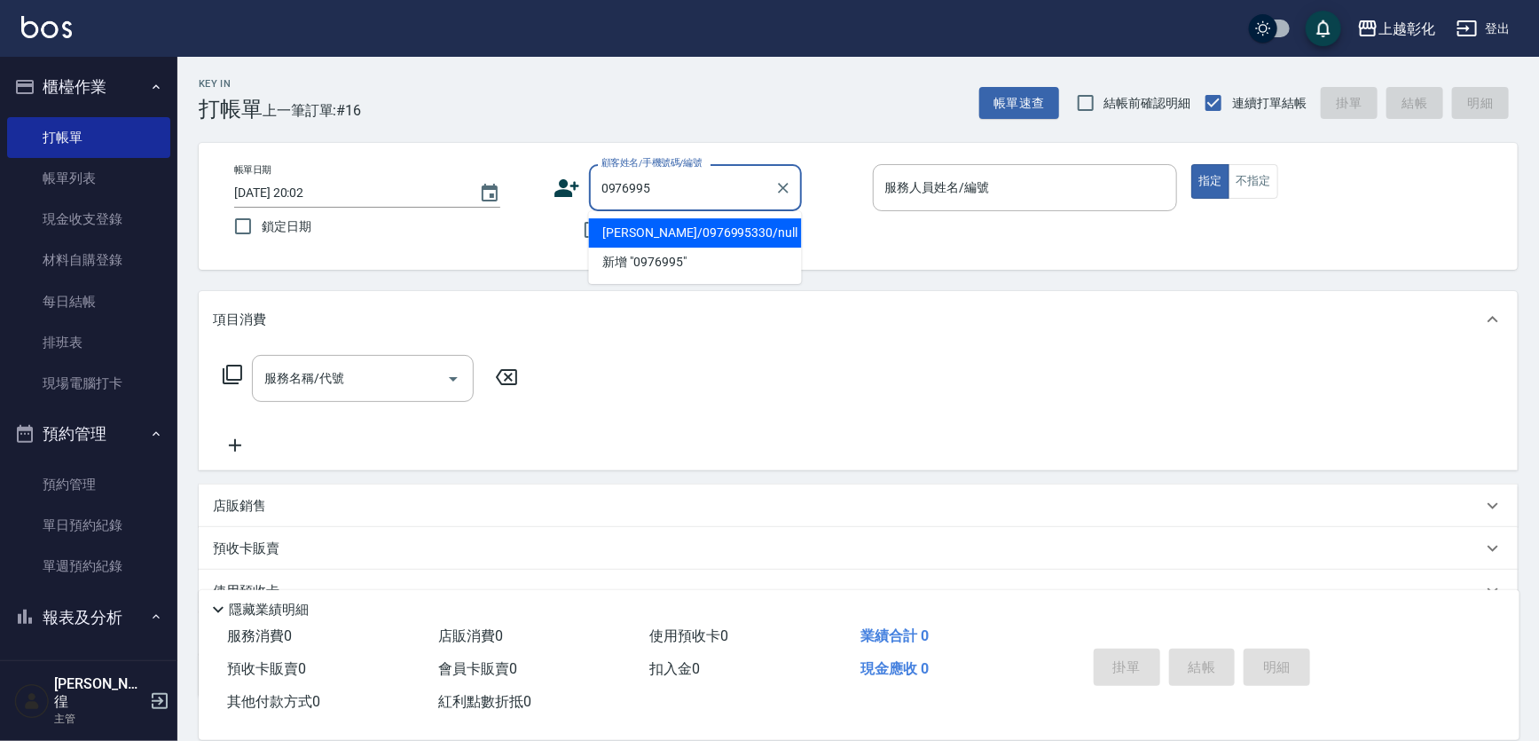
type input "[PERSON_NAME]/0976995330/null"
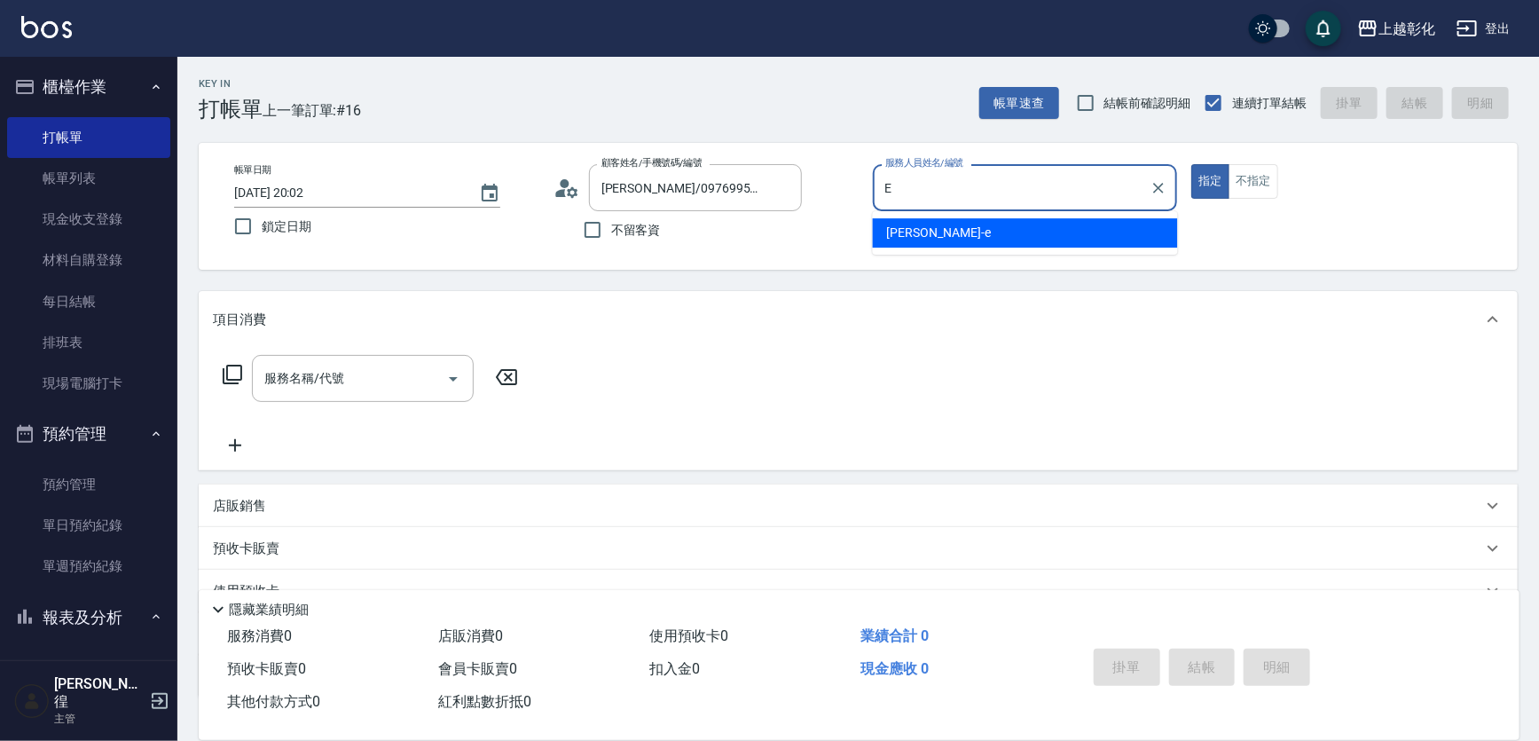
type input "[PERSON_NAME]-e"
type button "true"
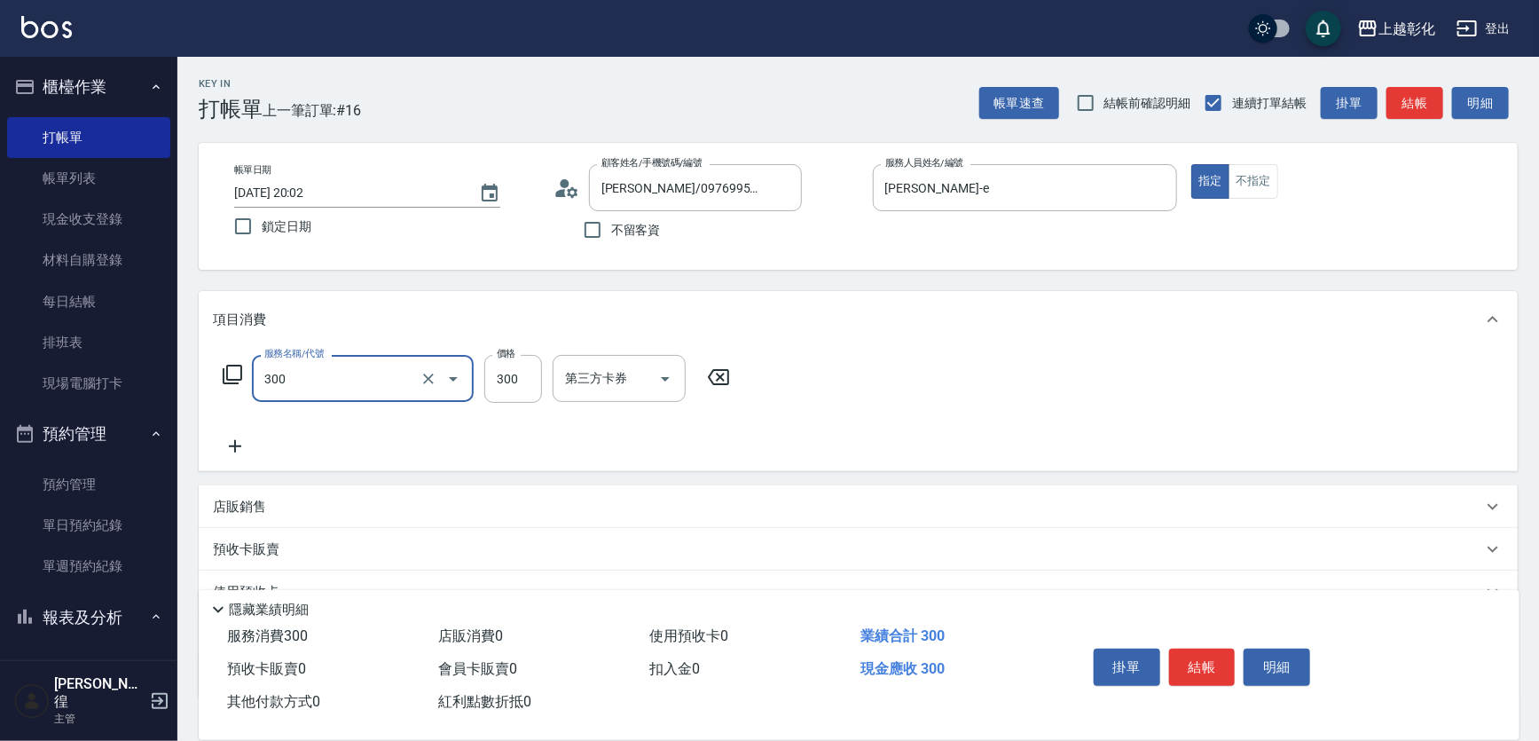
type input "A級剪髮(300)"
type input "250"
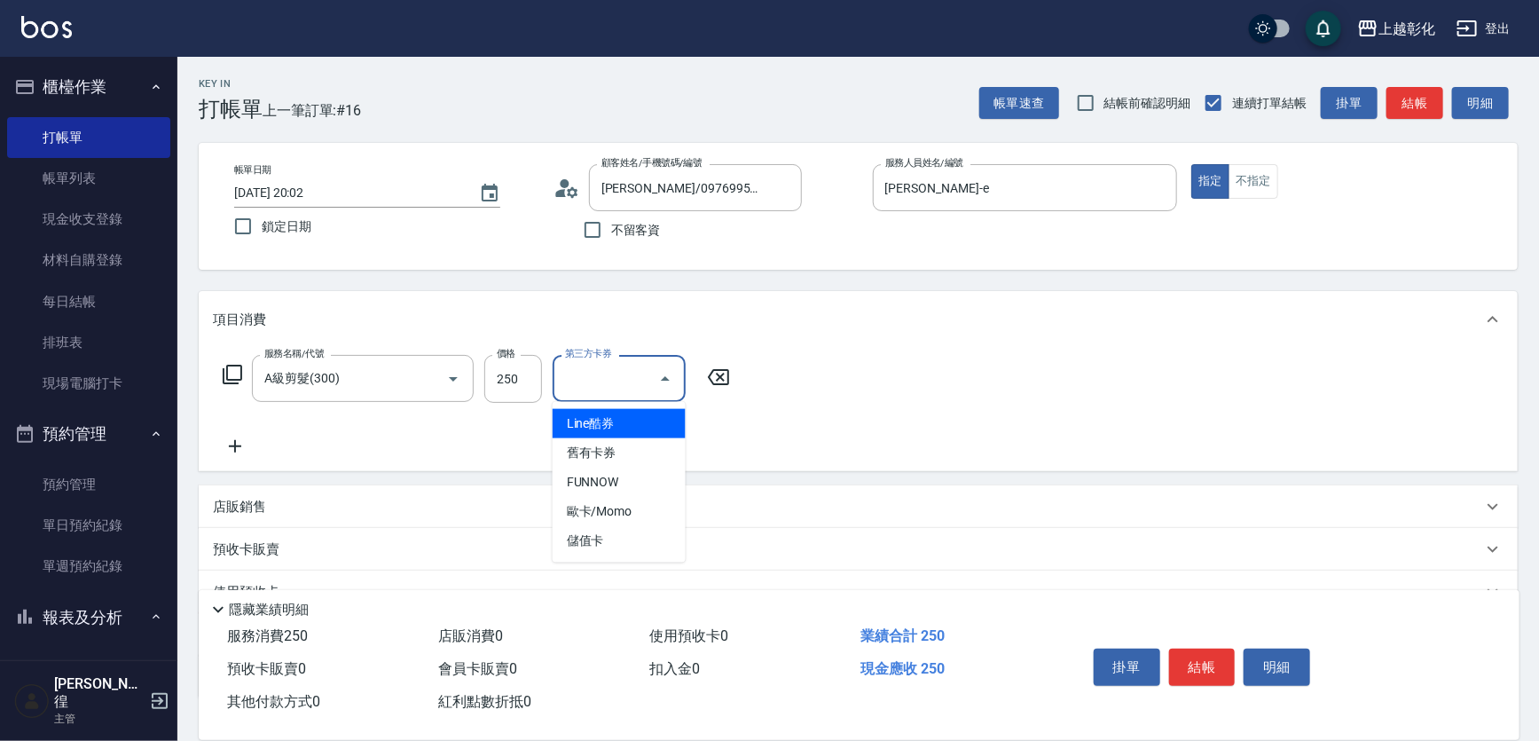
click at [297, 413] on div "服務名稱/代號 A級剪髮(300) 服務名稱/代號 價格 250 價格 第三方卡券 第三方卡券" at bounding box center [477, 406] width 528 height 102
click at [314, 395] on div "A級剪髮(300) 服務名稱/代號" at bounding box center [363, 378] width 222 height 47
click at [314, 397] on div "A級剪髮(300) 服務名稱/代號" at bounding box center [363, 378] width 222 height 47
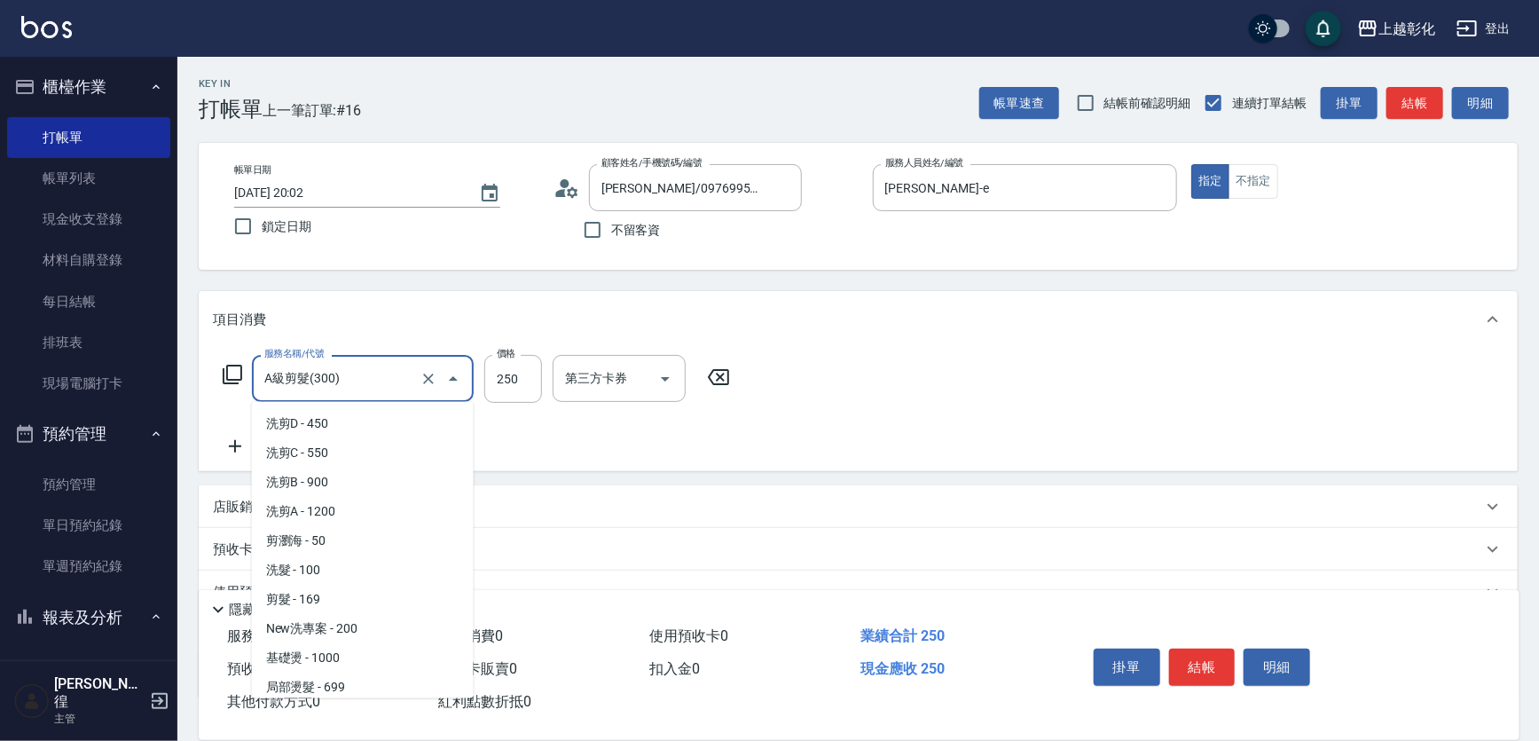
scroll to position [266, 0]
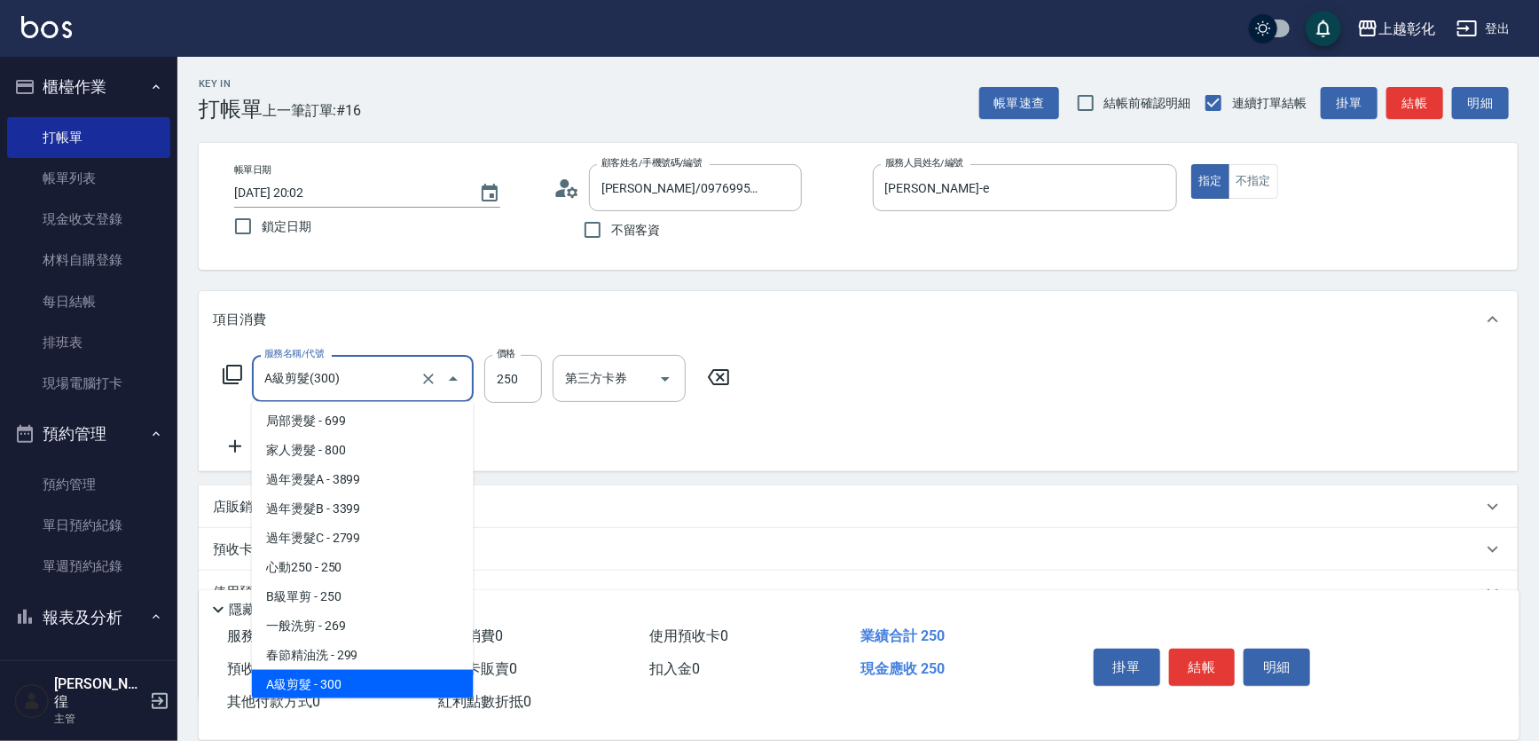
click at [314, 397] on div "A級剪髮(300) 服務名稱/代號" at bounding box center [363, 378] width 222 height 47
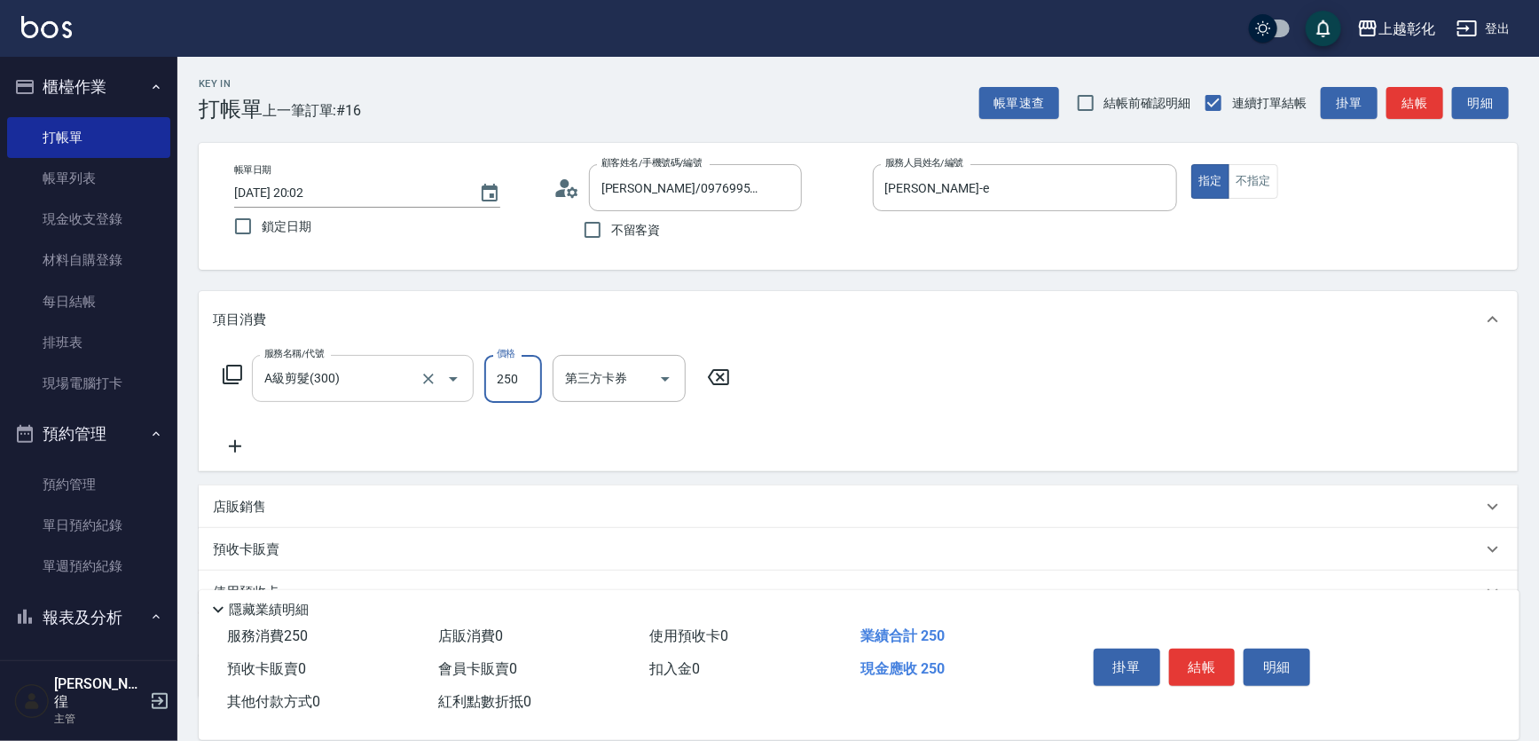
click at [314, 397] on div "A級剪髮(300) 服務名稱/代號" at bounding box center [363, 378] width 222 height 47
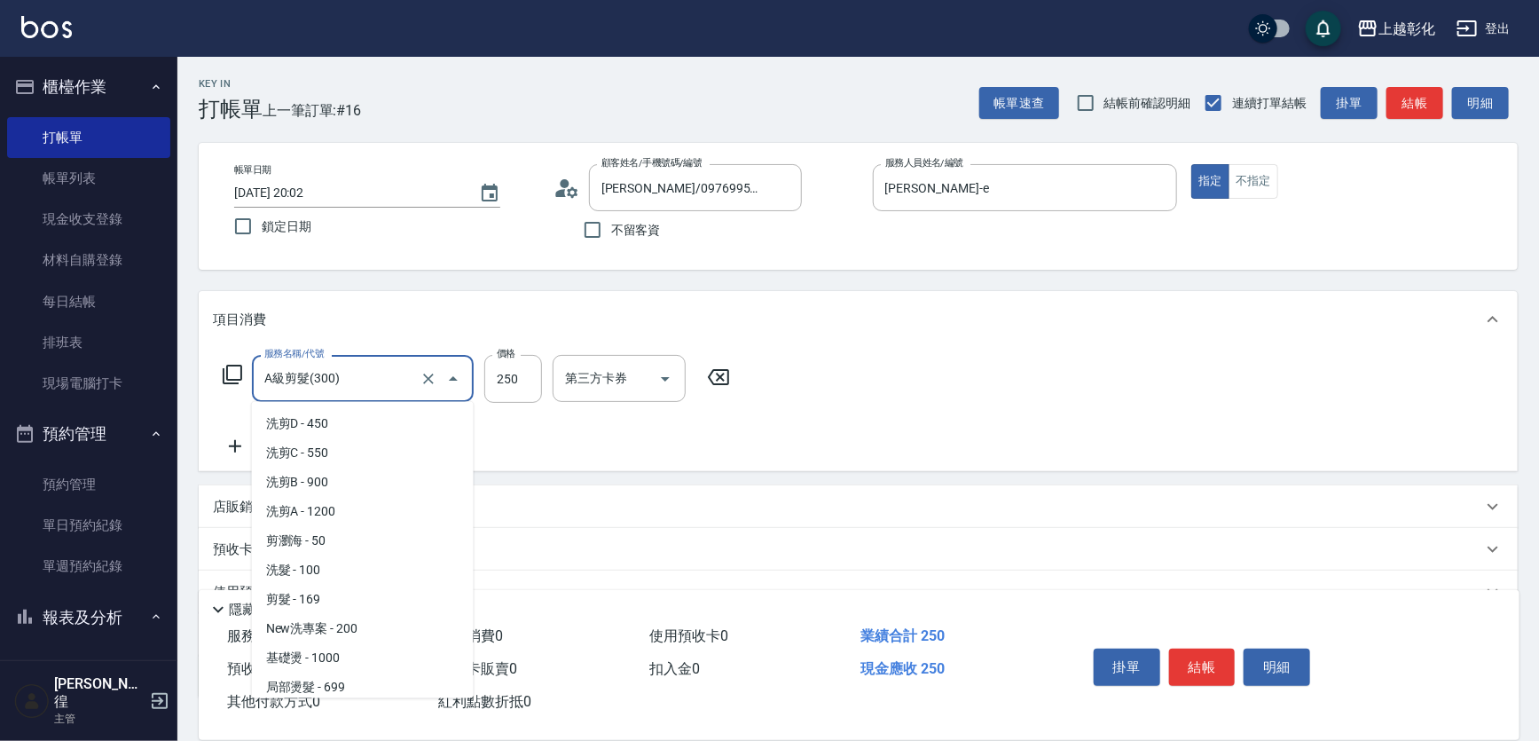
click at [314, 397] on div "A級剪髮(300) 服務名稱/代號" at bounding box center [363, 378] width 222 height 47
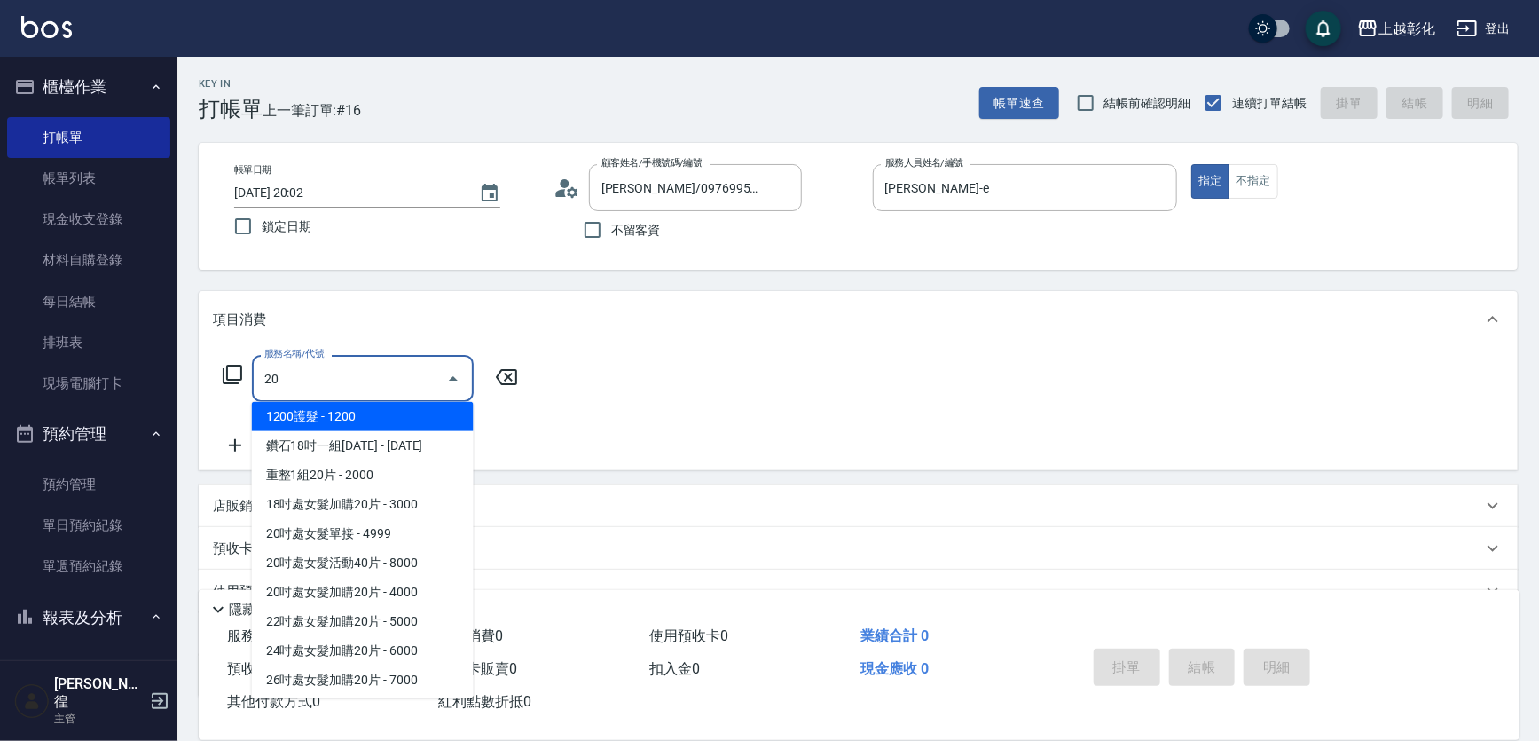
scroll to position [0, 0]
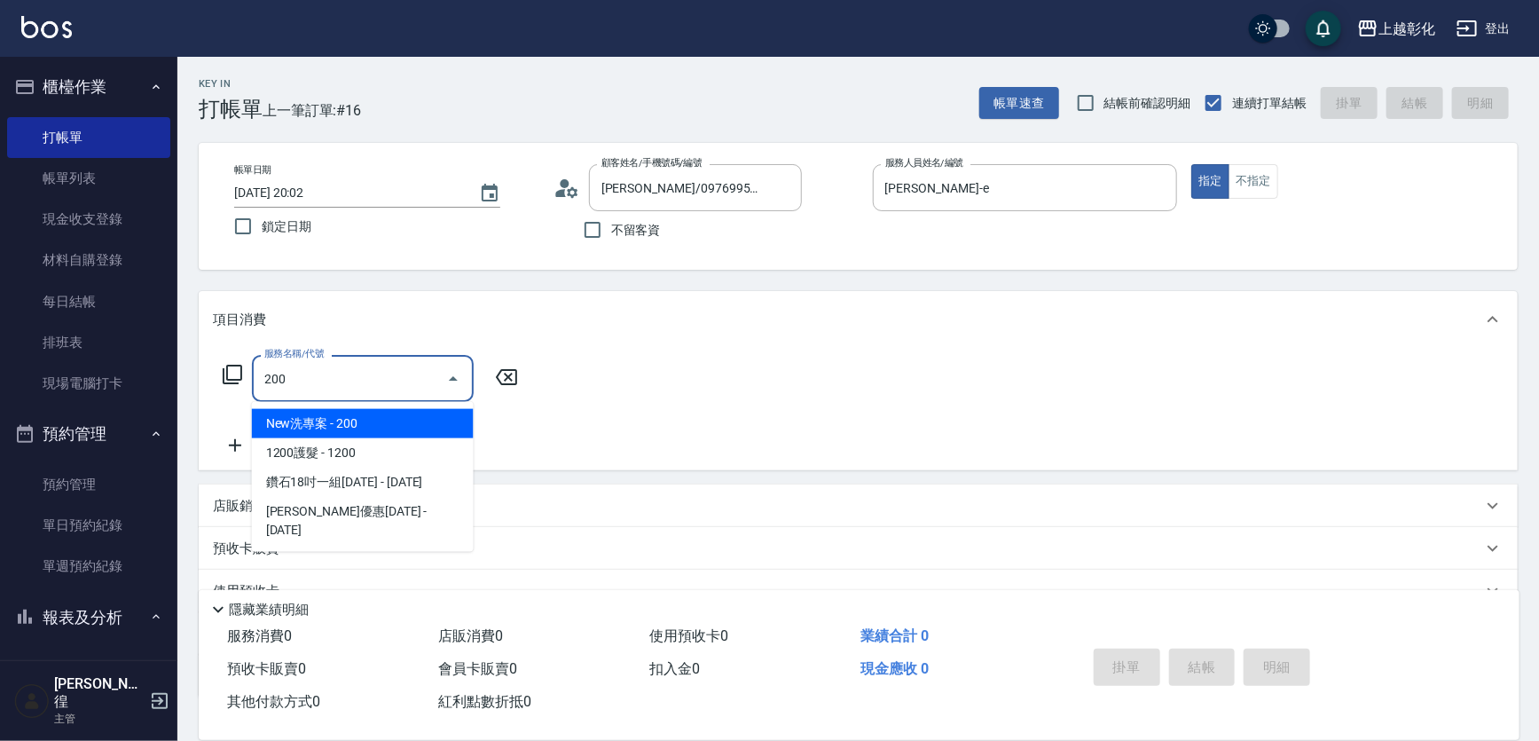
type input "New洗專案(200)"
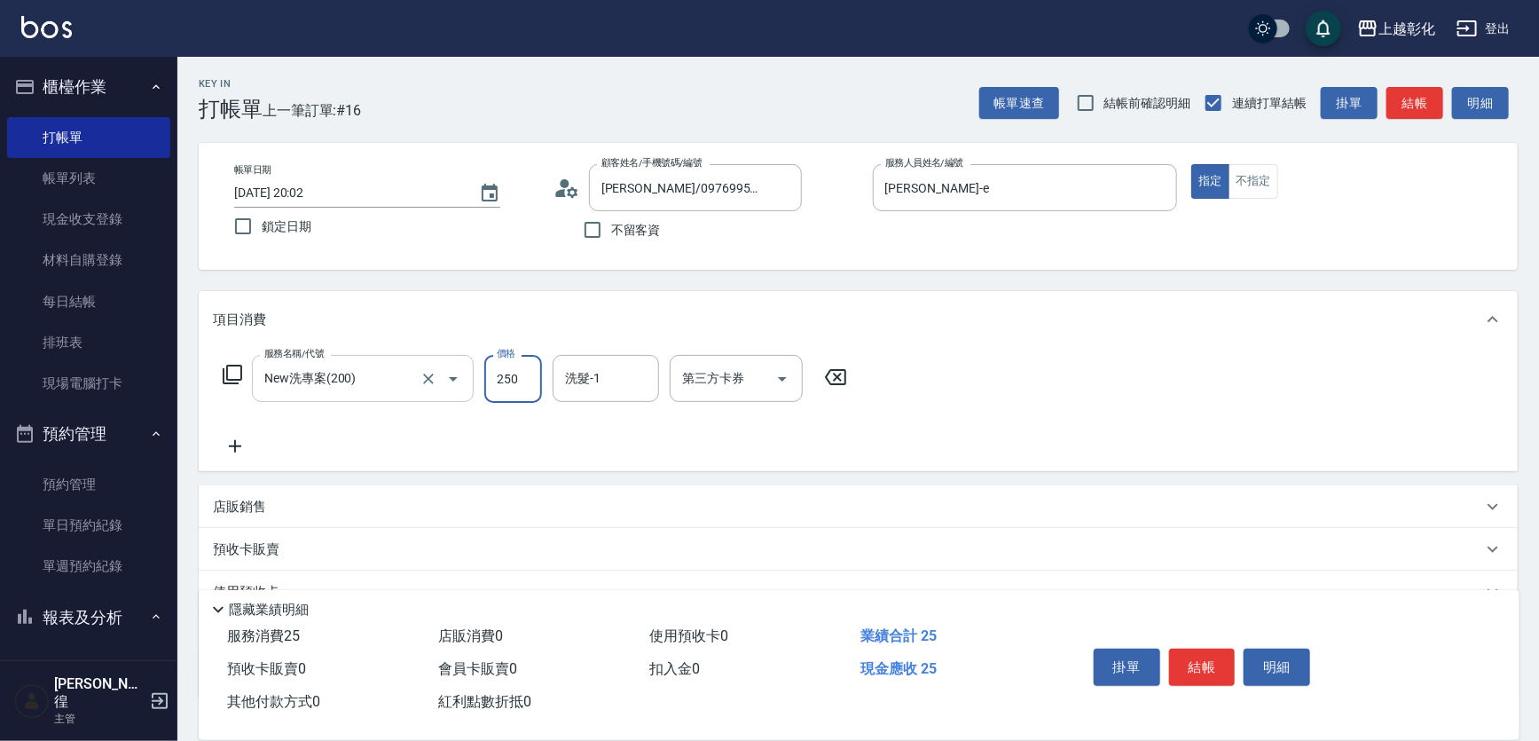
type input "250"
type input "[PERSON_NAME]-24"
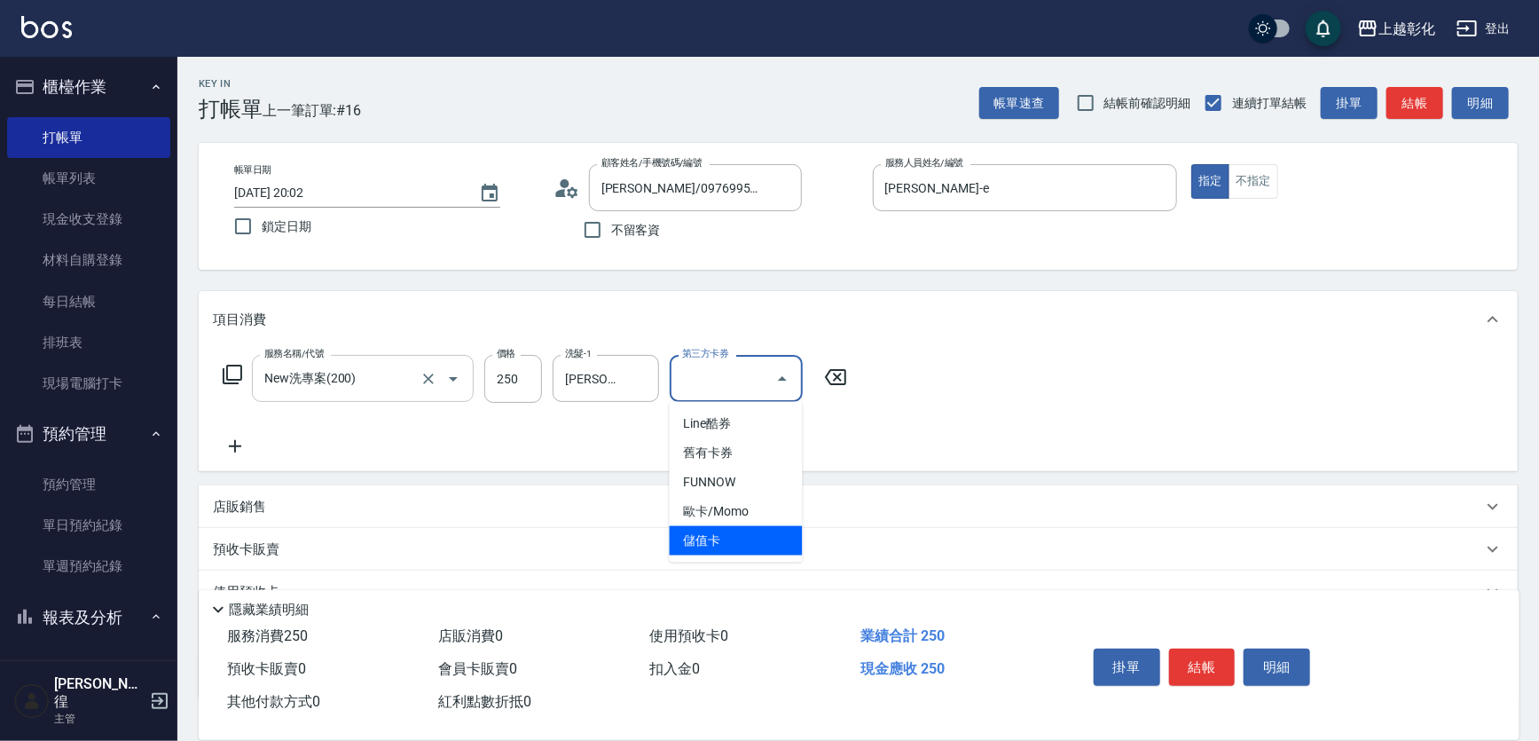
type input "儲值卡"
